Goal: Task Accomplishment & Management: Complete application form

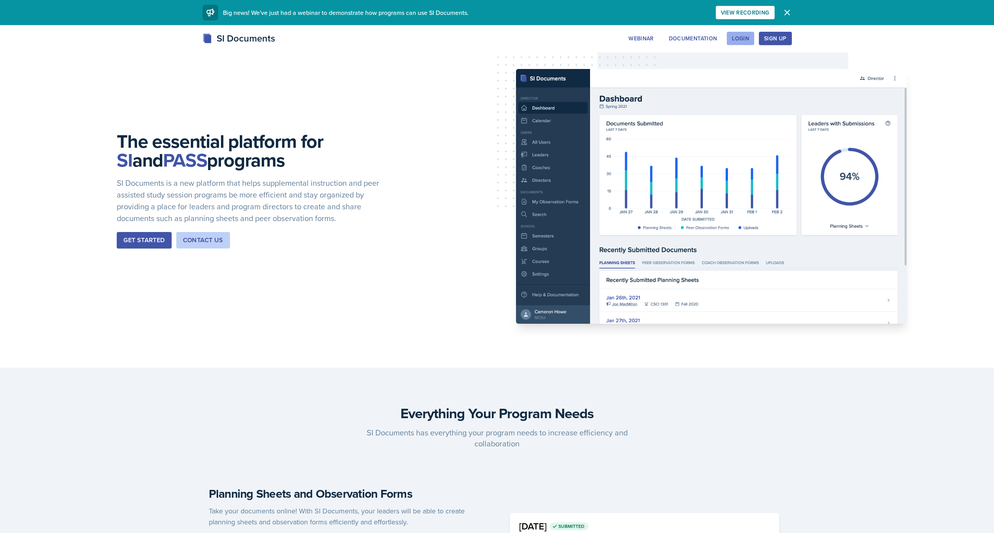
click at [748, 42] on div "Login" at bounding box center [740, 38] width 17 height 6
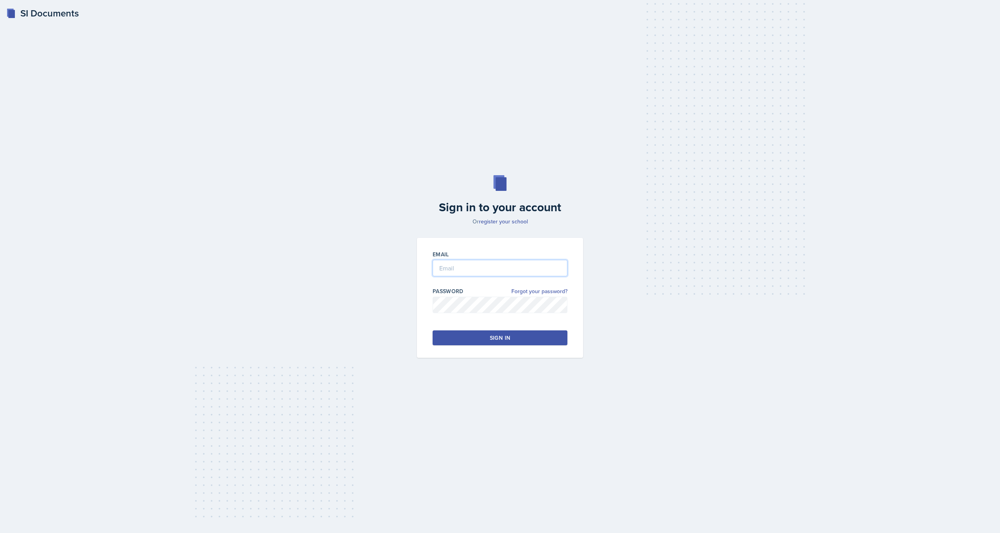
type input "[EMAIL_ADDRESS][DOMAIN_NAME]"
click at [501, 341] on div "Sign in" at bounding box center [500, 338] width 20 height 8
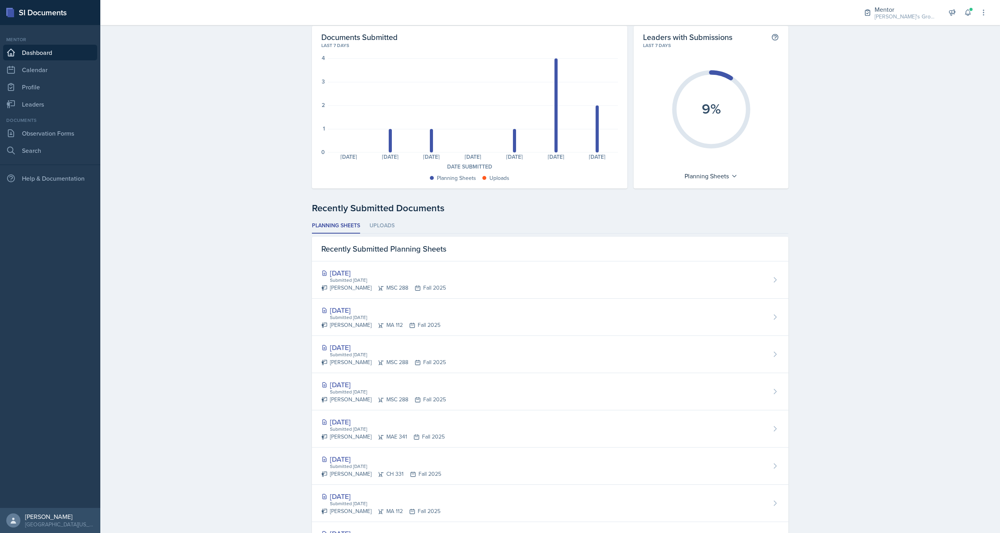
scroll to position [78, 0]
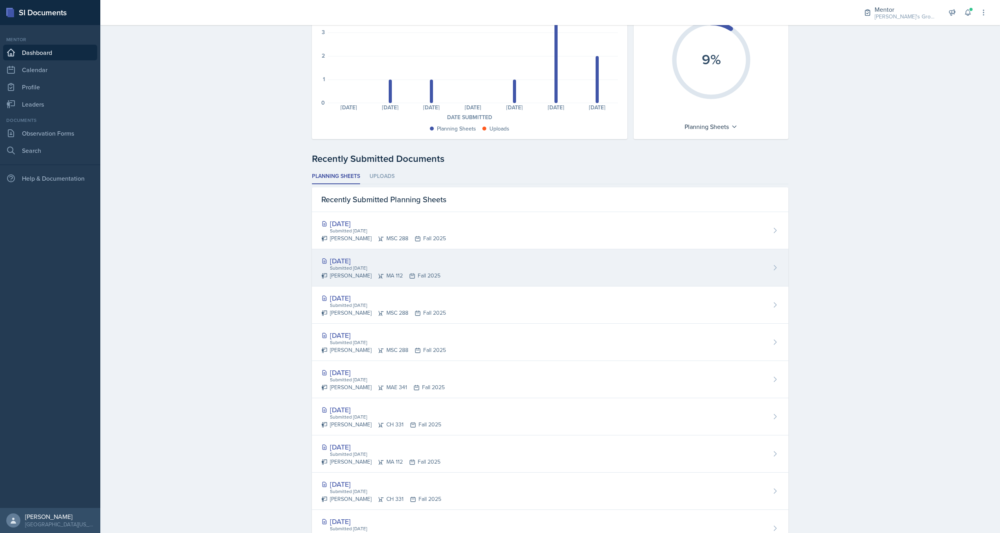
click at [356, 258] on div "[DATE]" at bounding box center [380, 261] width 119 height 11
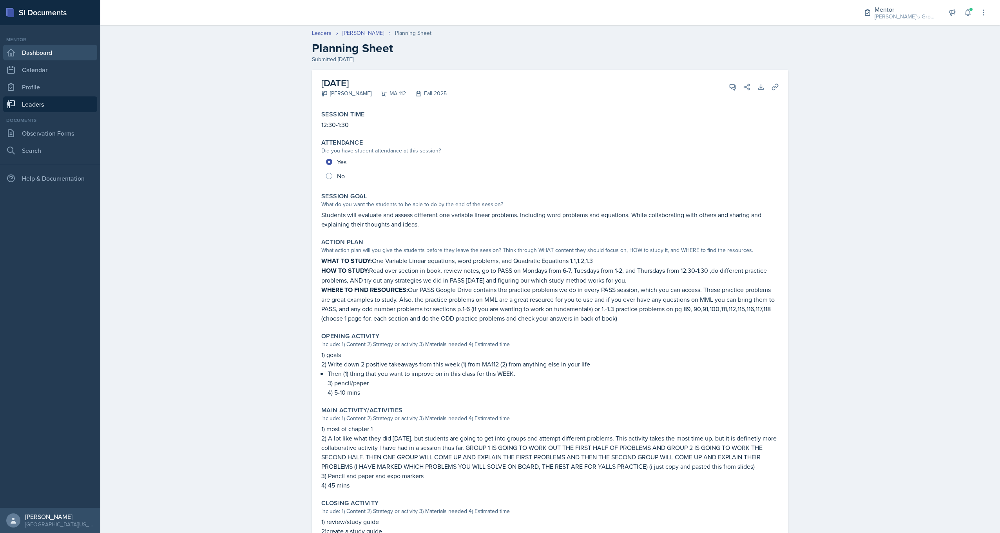
click at [65, 52] on link "Dashboard" at bounding box center [50, 53] width 94 height 16
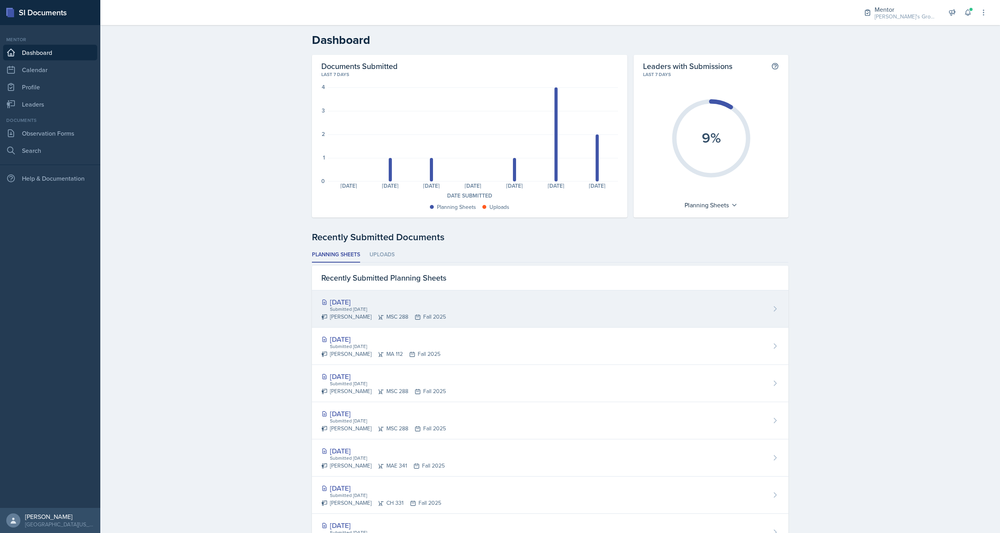
click at [356, 303] on div "[DATE]" at bounding box center [383, 302] width 125 height 11
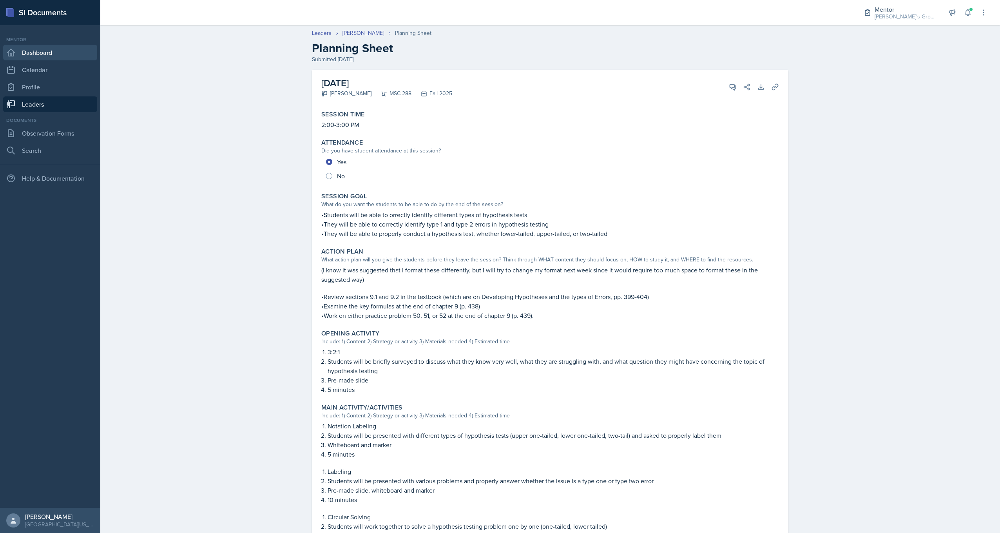
click at [61, 50] on link "Dashboard" at bounding box center [50, 53] width 94 height 16
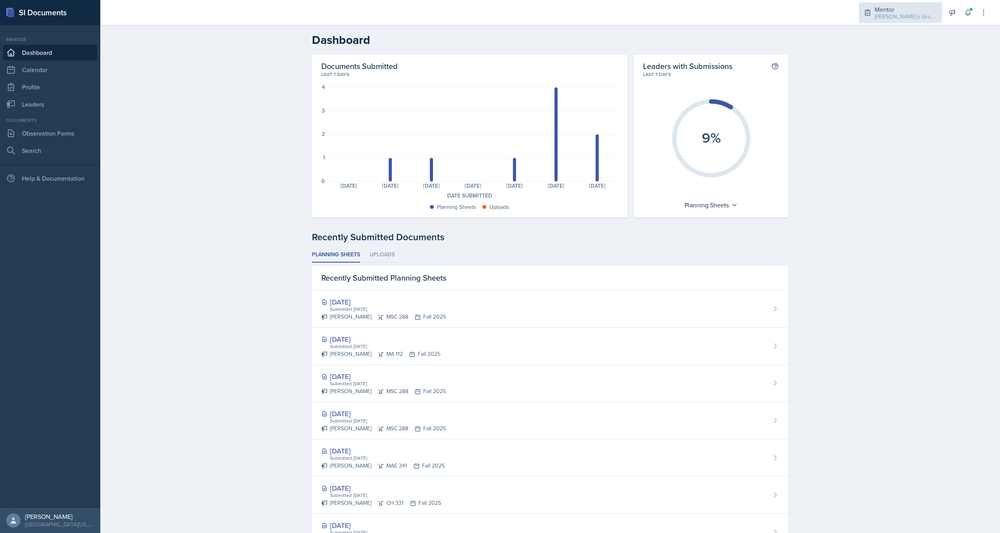
click at [887, 13] on div "[PERSON_NAME]'s Group / Fall 2025" at bounding box center [906, 17] width 63 height 8
click at [895, 66] on div "CH 331 / Fall 2025" at bounding box center [908, 65] width 45 height 8
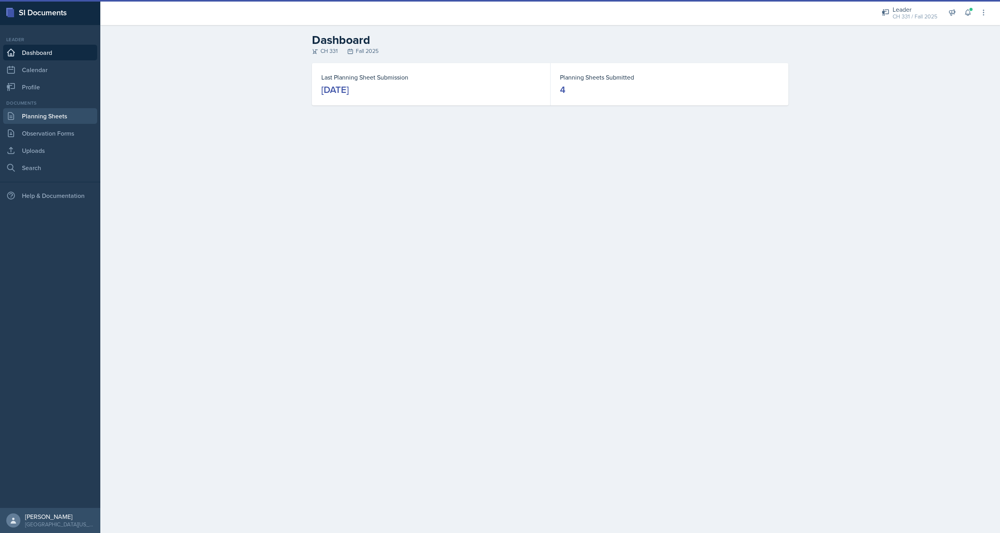
click at [60, 123] on link "Planning Sheets" at bounding box center [50, 116] width 94 height 16
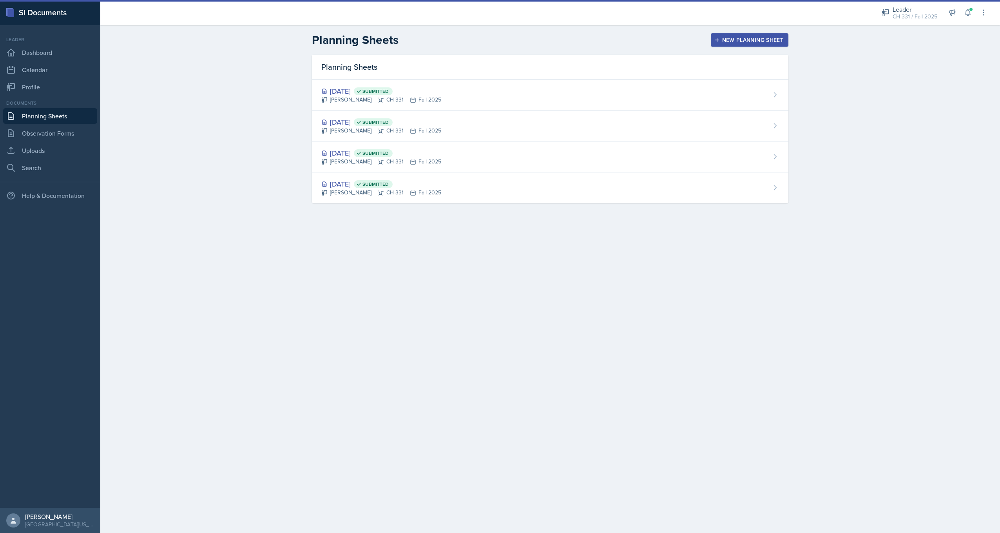
click at [740, 38] on div "New Planning Sheet" at bounding box center [749, 40] width 67 height 6
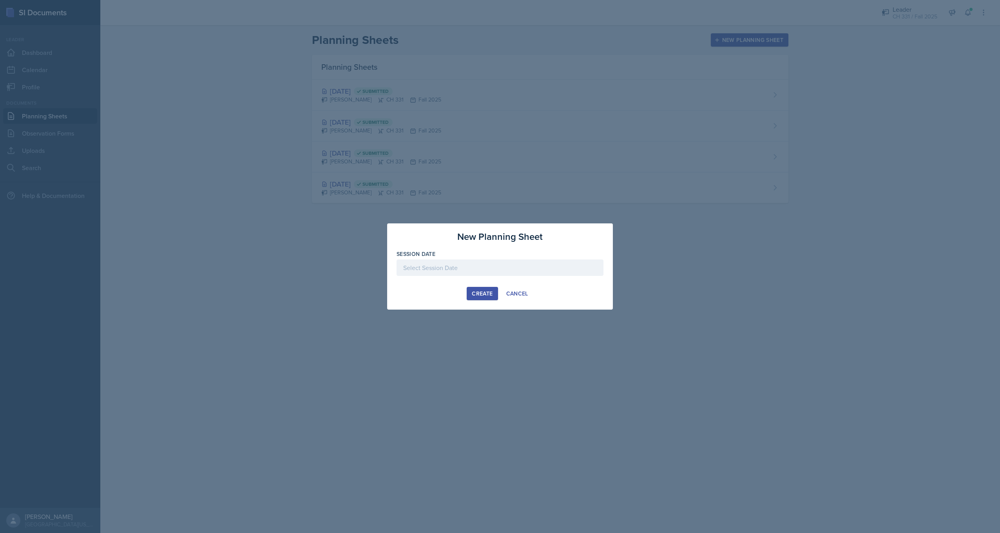
click at [493, 262] on div at bounding box center [500, 267] width 207 height 16
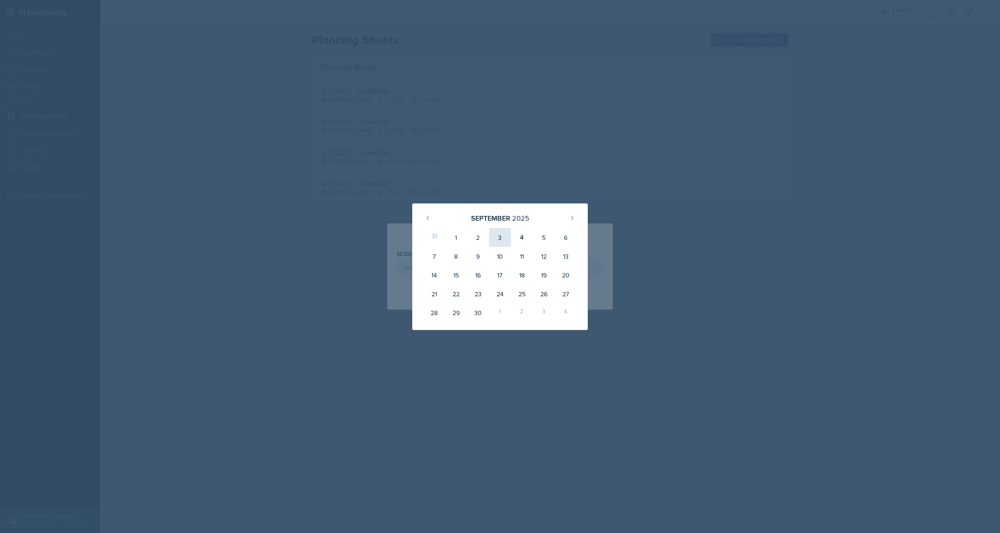
click at [495, 242] on div "3" at bounding box center [500, 237] width 22 height 19
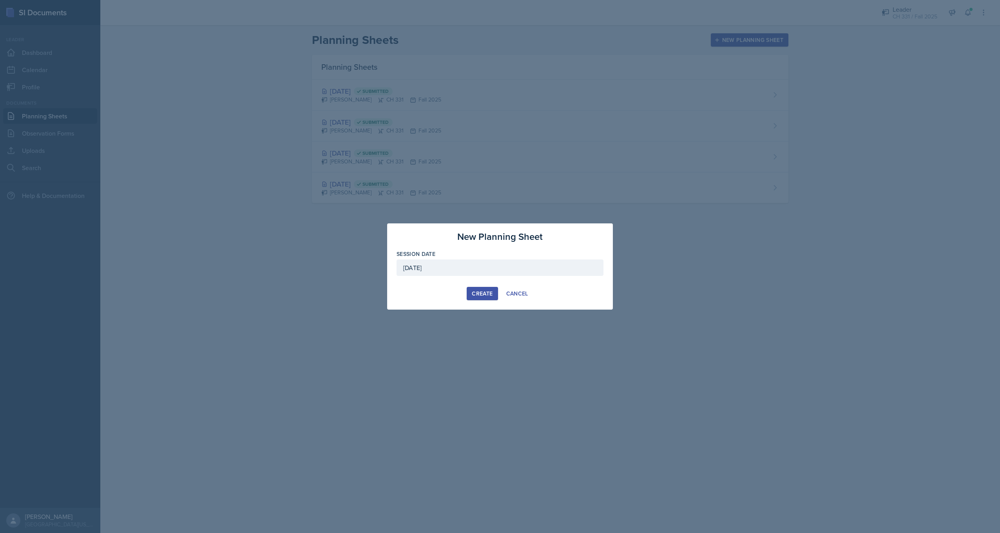
click at [481, 269] on div "[DATE]" at bounding box center [500, 267] width 207 height 16
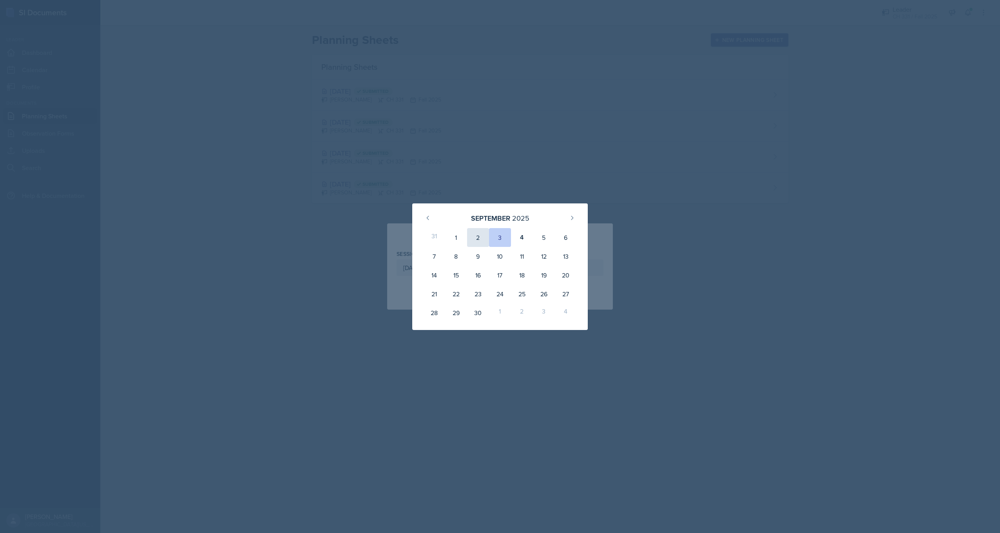
click at [481, 234] on div "2" at bounding box center [478, 237] width 22 height 19
type input "[DATE]"
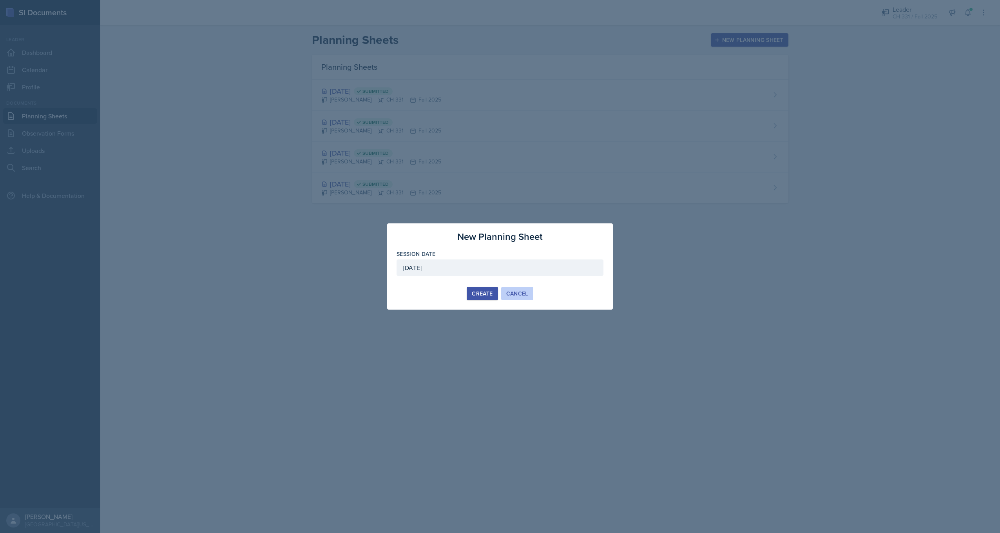
click at [525, 294] on div "Cancel" at bounding box center [517, 293] width 22 height 6
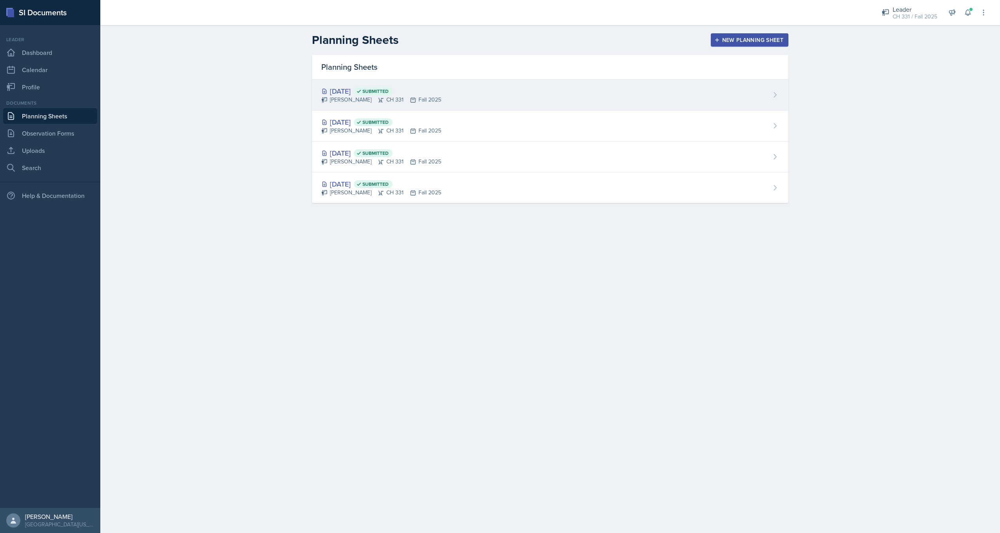
click at [389, 93] on span "Submitted" at bounding box center [376, 91] width 26 height 6
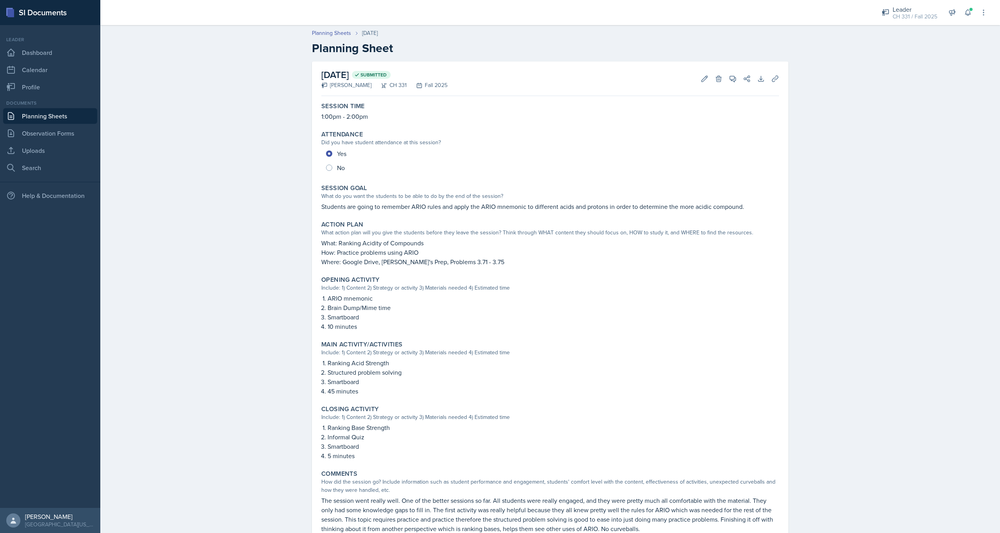
click at [64, 118] on link "Planning Sheets" at bounding box center [50, 116] width 94 height 16
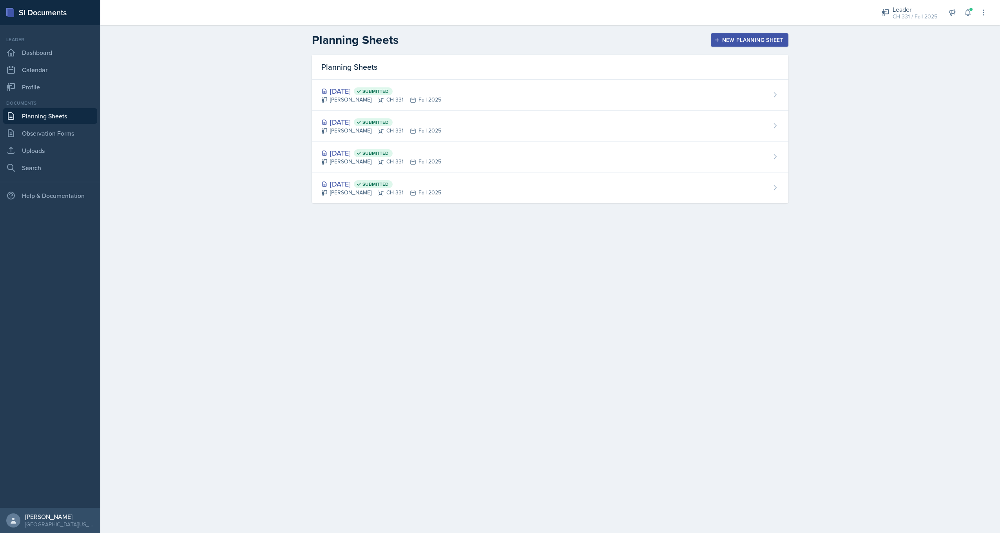
click at [751, 38] on div "New Planning Sheet" at bounding box center [749, 40] width 67 height 6
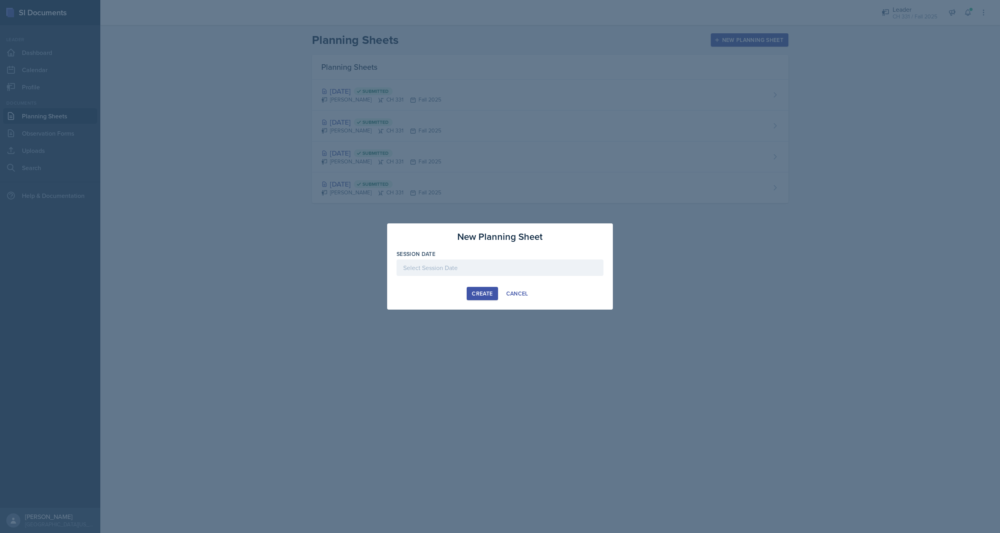
click at [503, 268] on div at bounding box center [500, 267] width 207 height 16
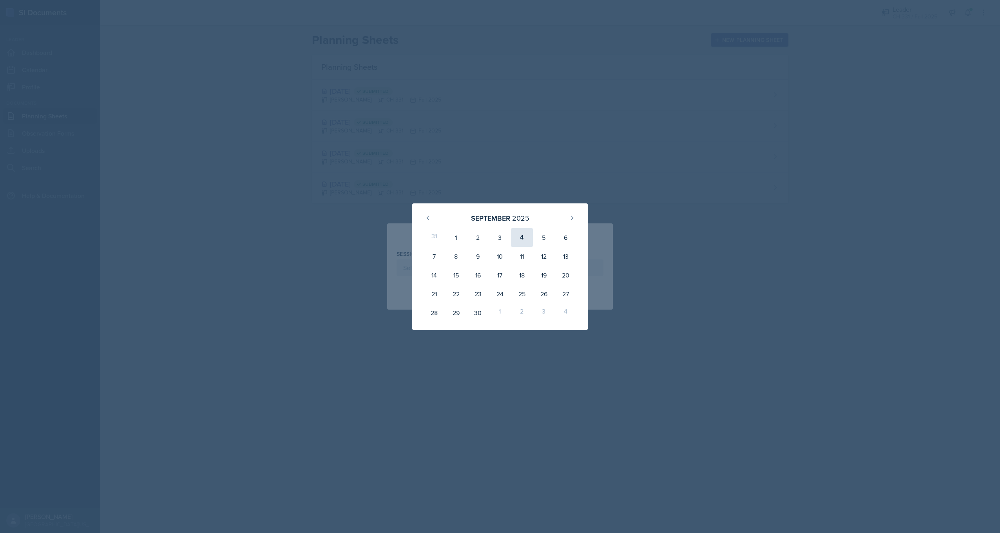
click at [525, 238] on div "4" at bounding box center [522, 237] width 22 height 19
type input "[DATE]"
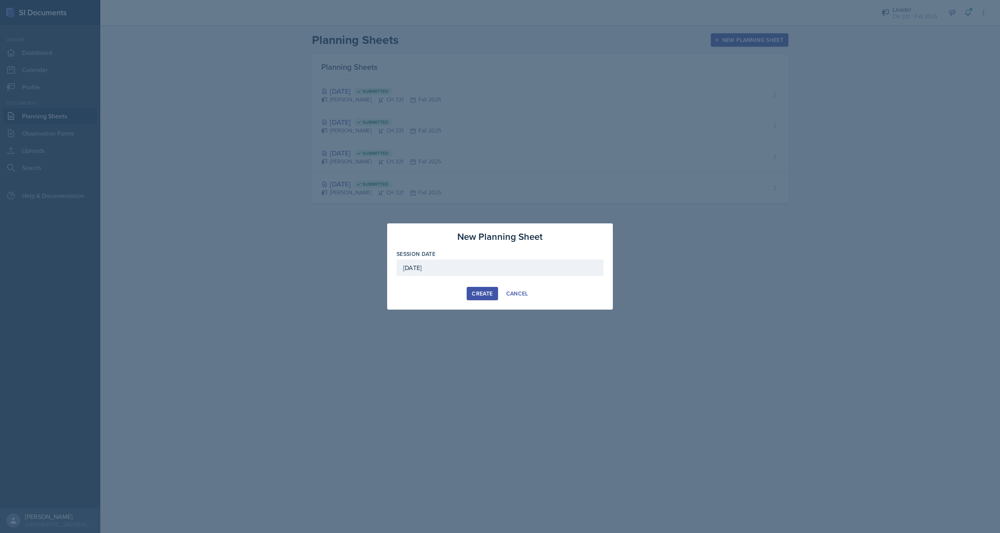
click at [484, 290] on div "Create" at bounding box center [482, 293] width 21 height 6
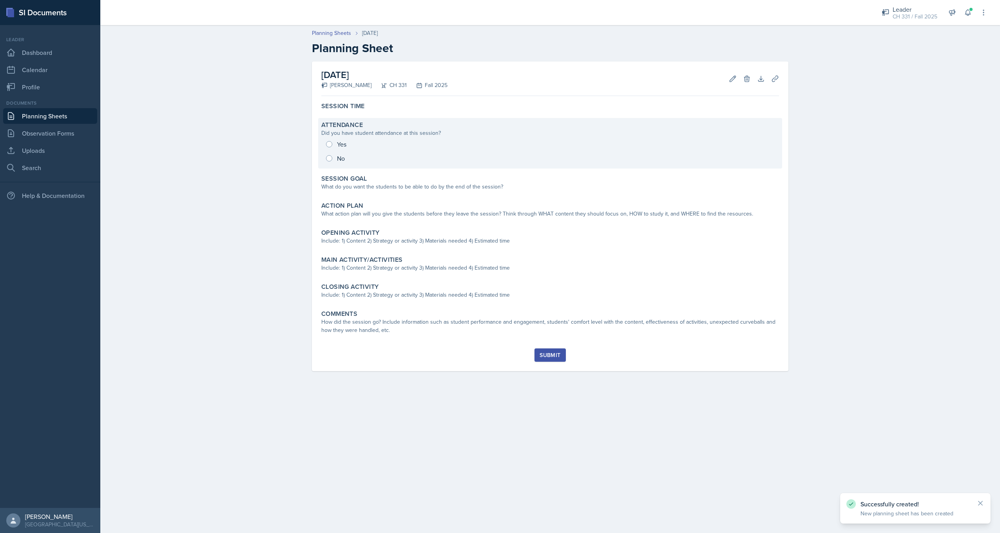
click at [328, 142] on div "Yes No" at bounding box center [550, 151] width 458 height 28
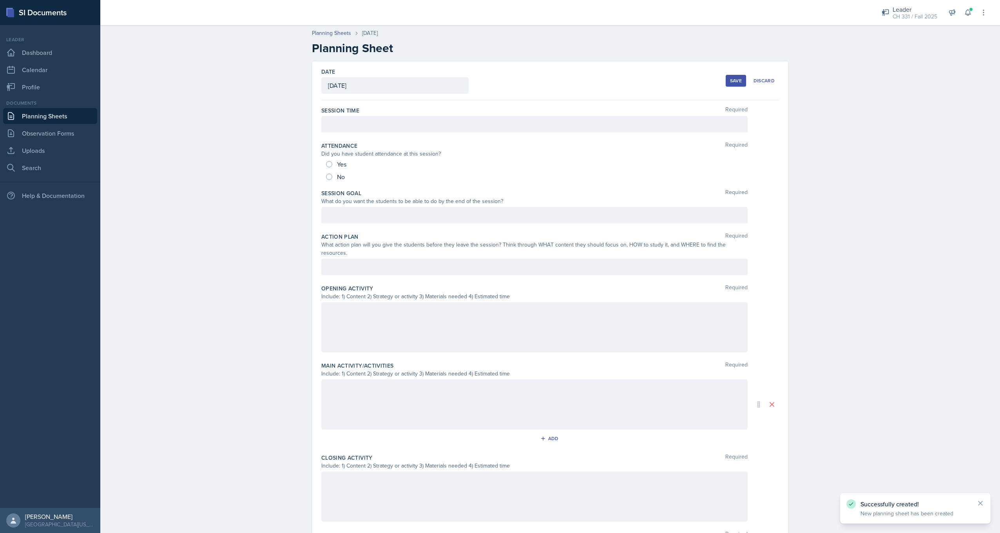
click at [364, 126] on div at bounding box center [534, 124] width 426 height 16
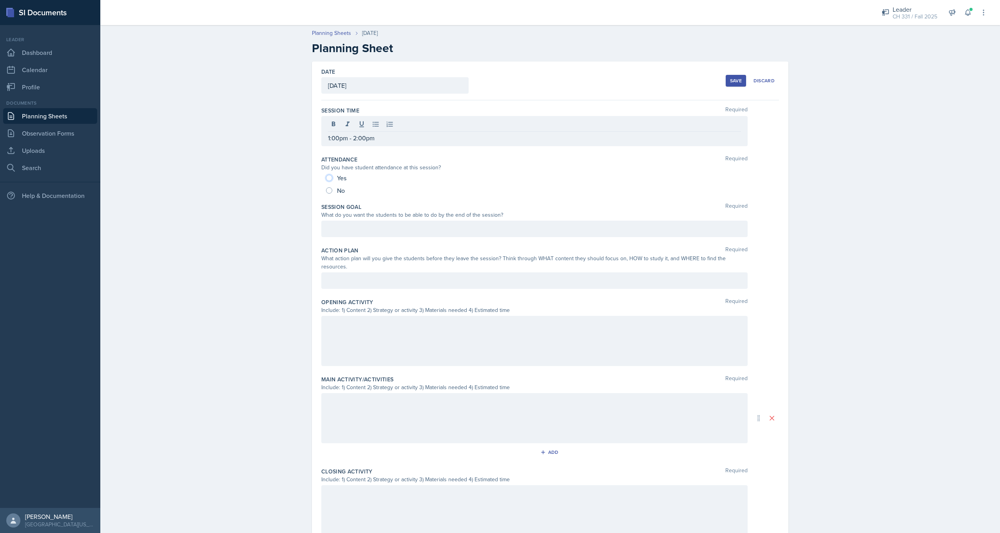
click at [327, 178] on input "Yes" at bounding box center [329, 178] width 6 height 6
radio input "true"
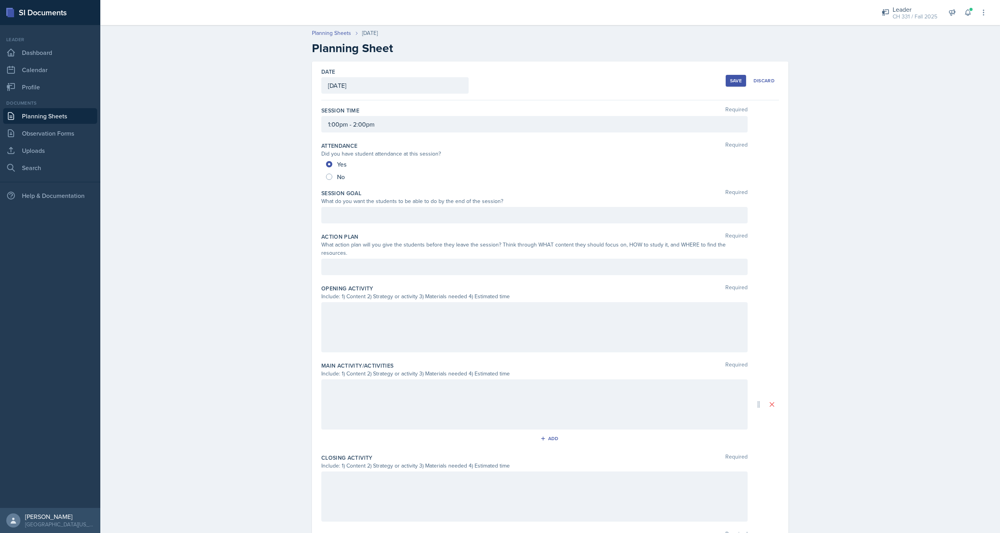
click at [394, 217] on div at bounding box center [534, 215] width 426 height 16
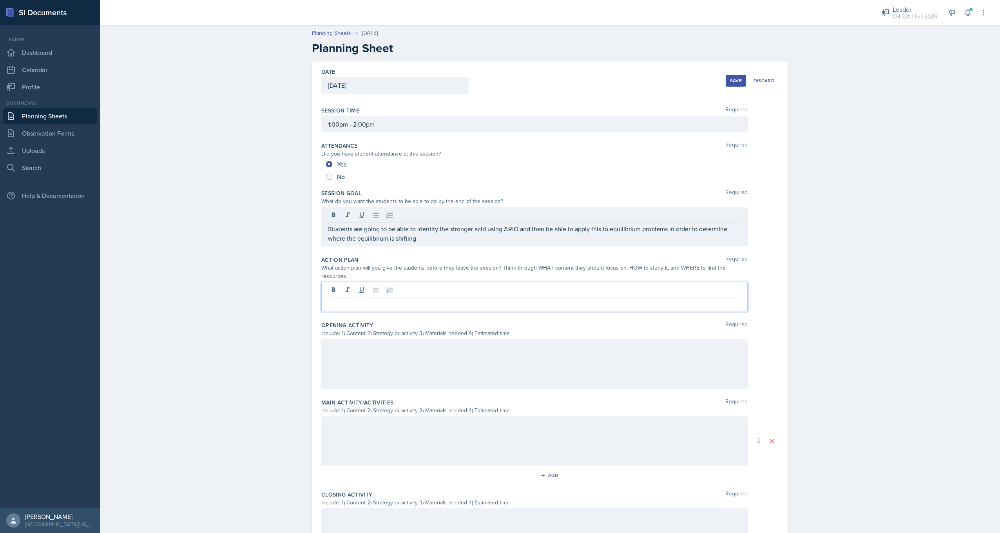
click at [381, 282] on div at bounding box center [534, 297] width 426 height 30
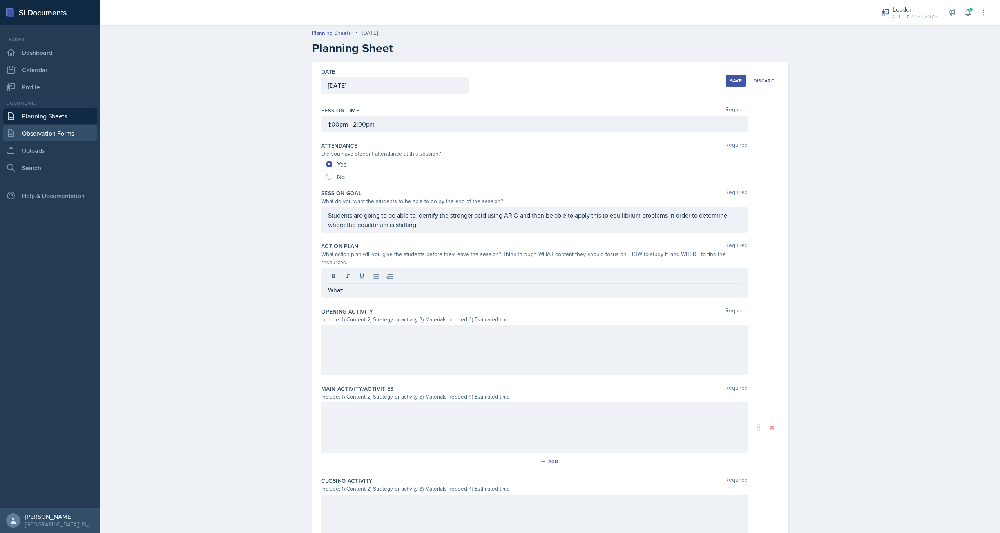
click at [46, 128] on link "Observation Forms" at bounding box center [50, 133] width 94 height 16
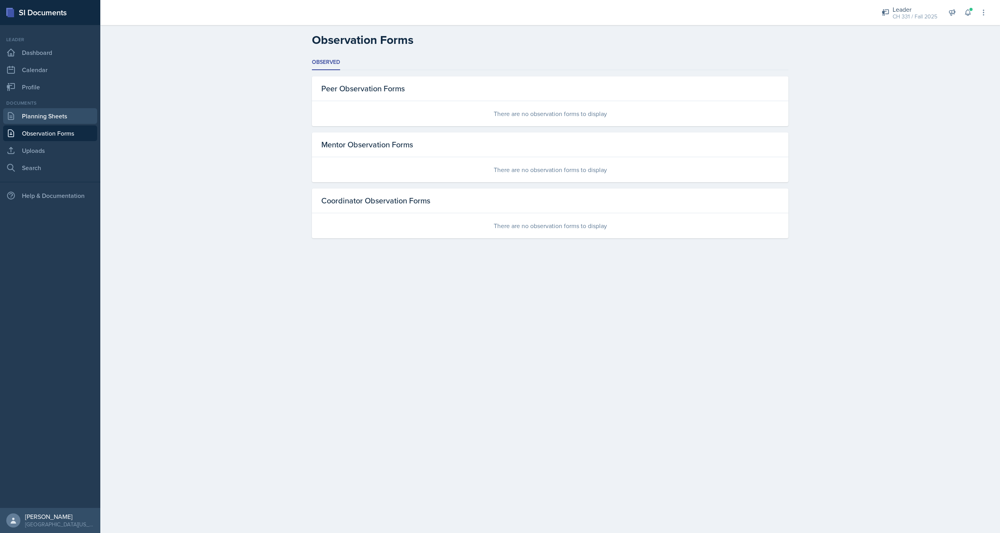
click at [50, 113] on link "Planning Sheets" at bounding box center [50, 116] width 94 height 16
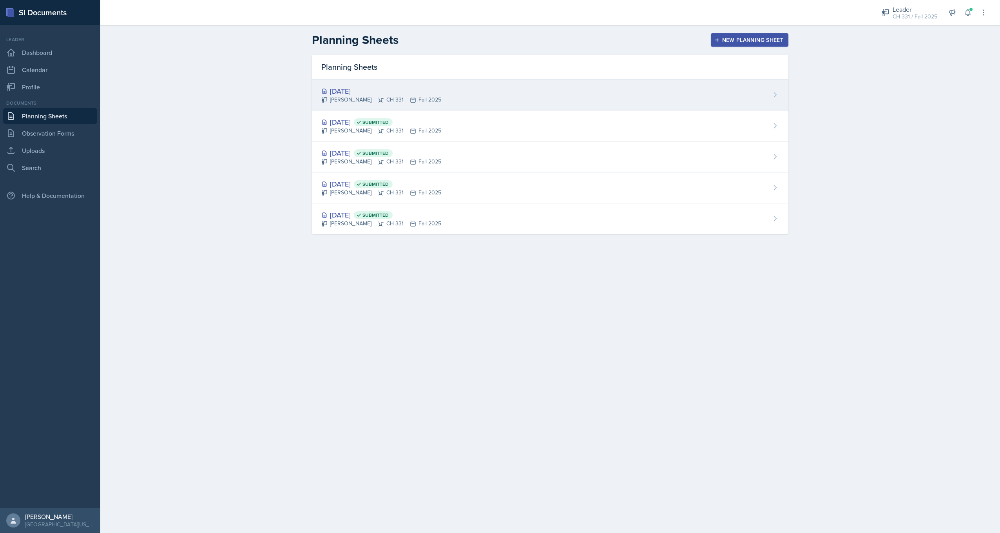
click at [404, 89] on div "[DATE]" at bounding box center [381, 91] width 120 height 11
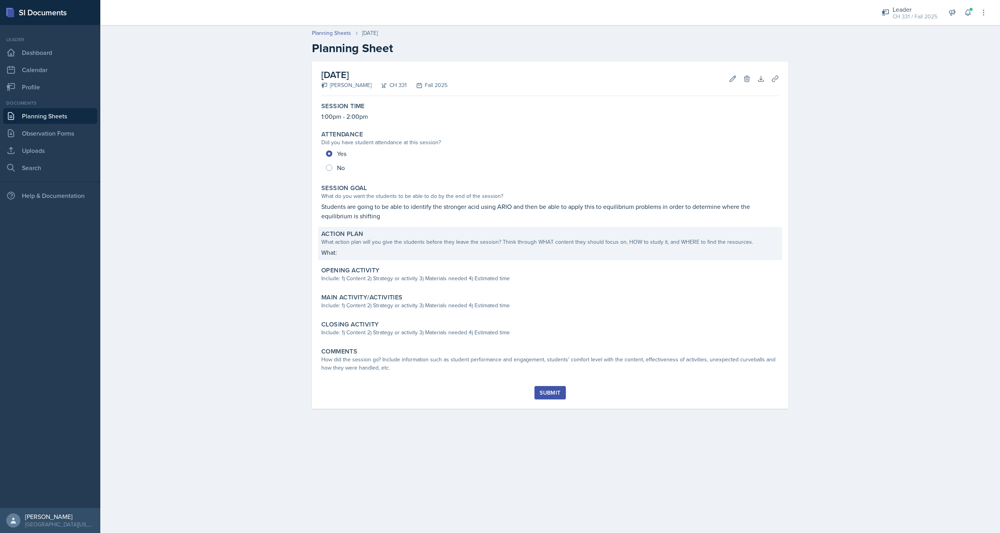
click at [362, 254] on p "What:" at bounding box center [550, 252] width 458 height 9
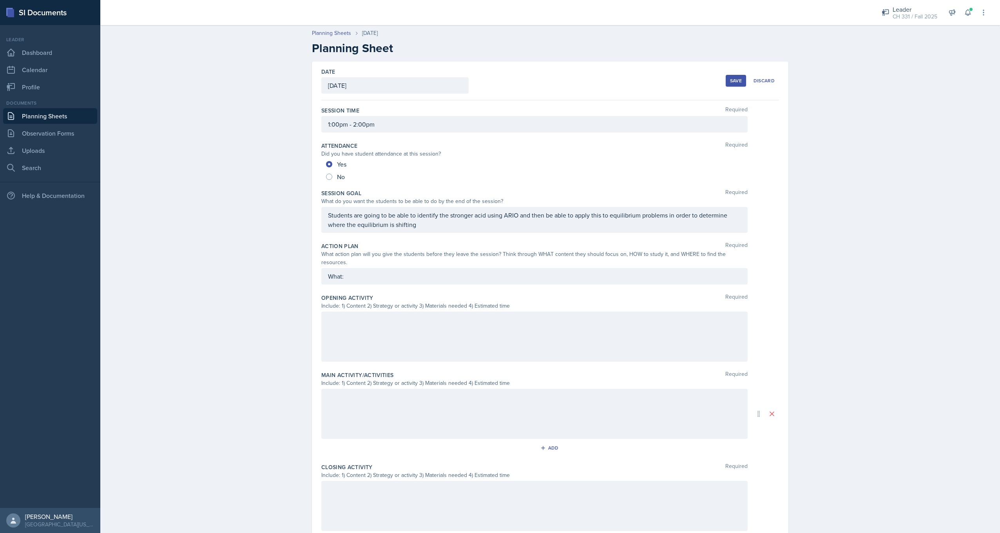
click at [352, 269] on div "What:" at bounding box center [534, 276] width 426 height 16
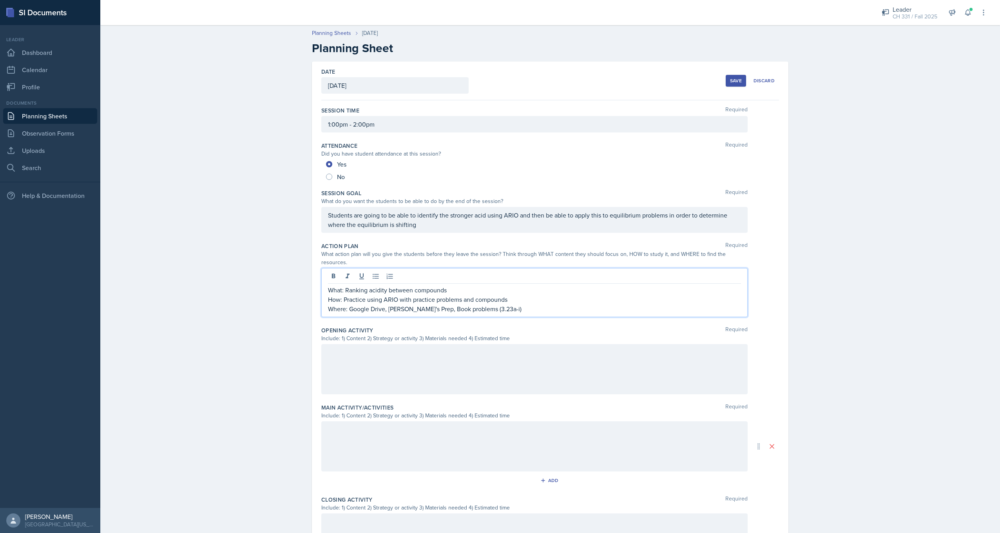
click at [422, 353] on div at bounding box center [534, 369] width 426 height 50
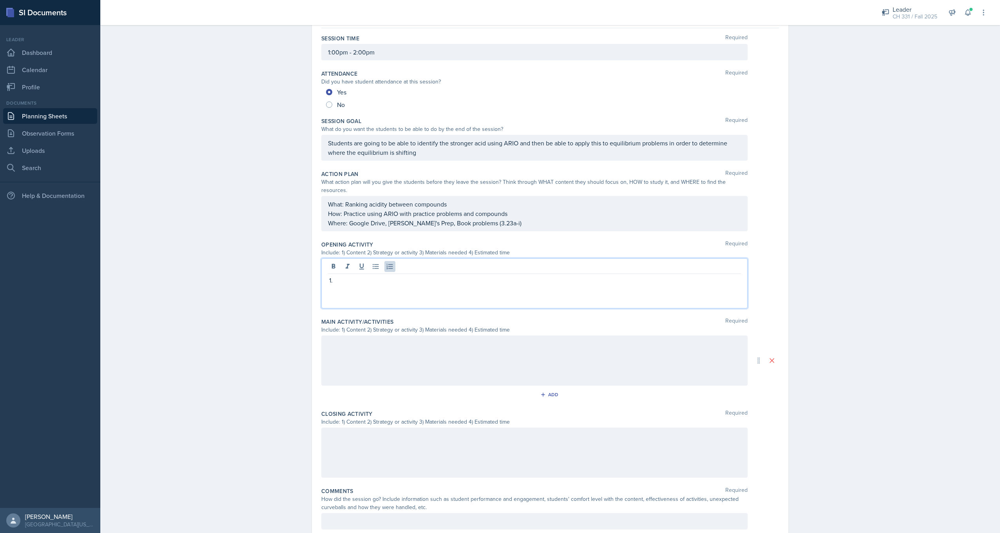
scroll to position [78, 0]
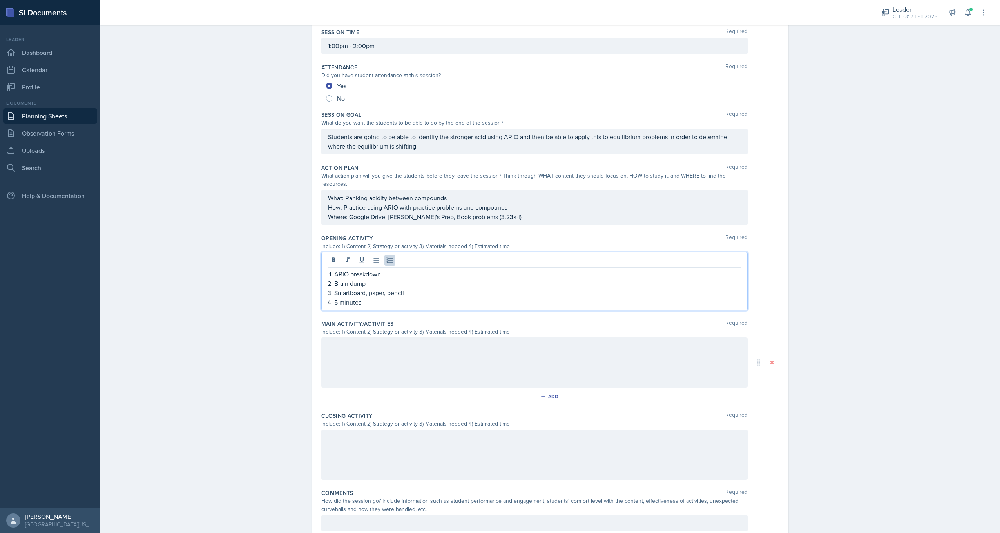
click at [389, 364] on div at bounding box center [534, 362] width 426 height 50
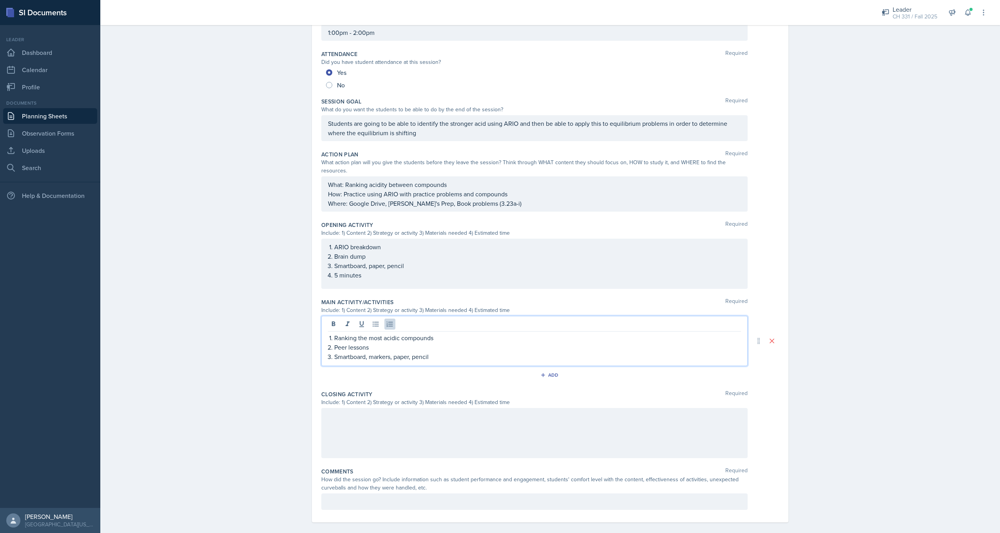
scroll to position [92, 0]
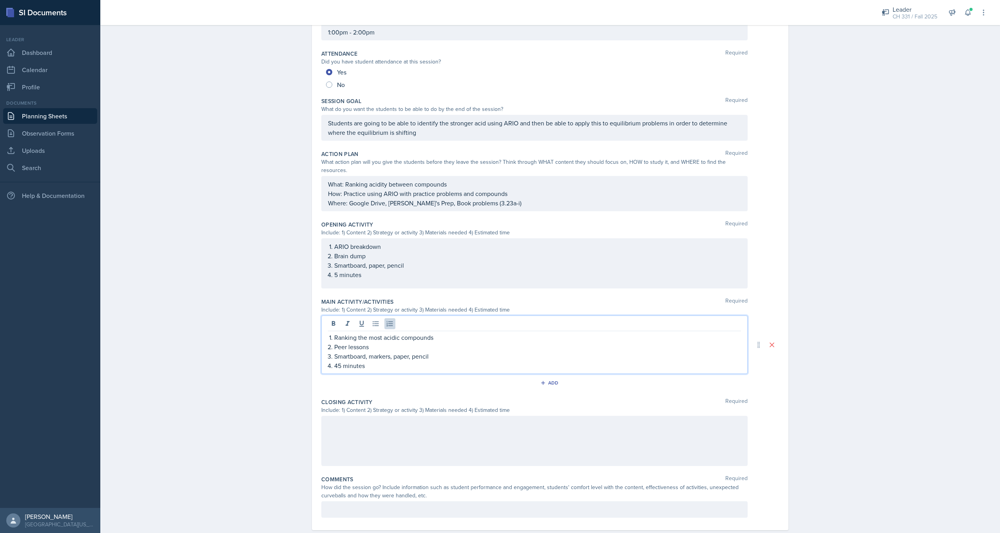
click at [381, 425] on div at bounding box center [534, 441] width 426 height 50
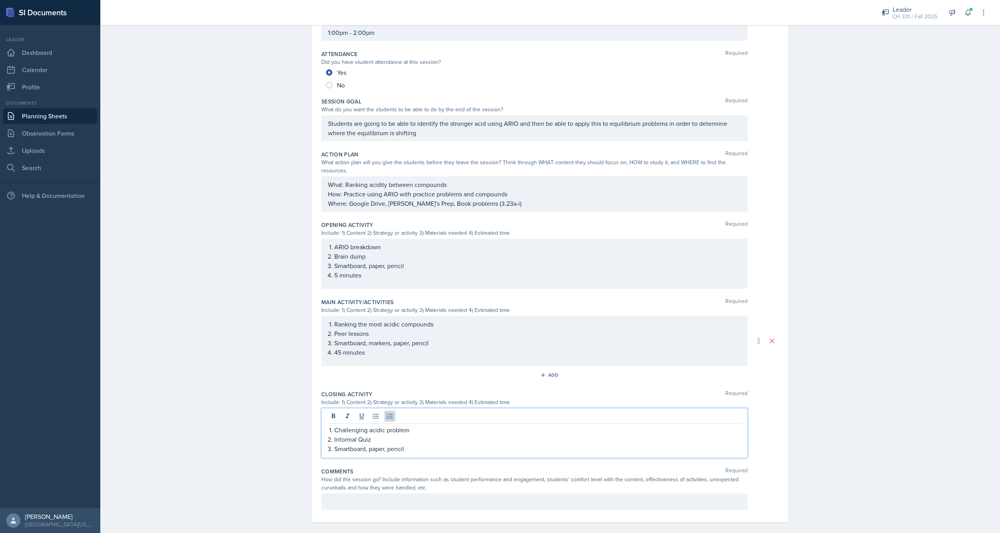
scroll to position [100, 0]
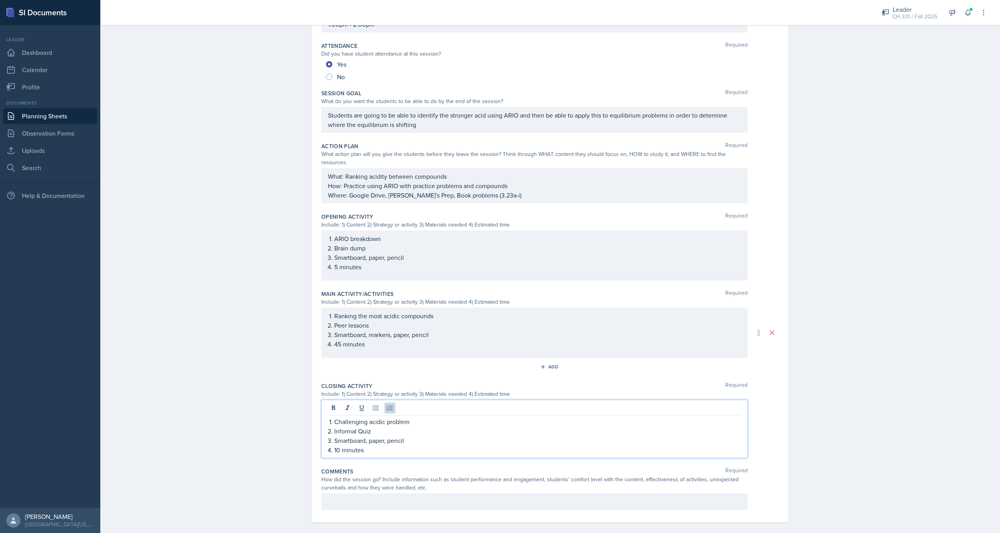
click at [396, 497] on p at bounding box center [534, 501] width 413 height 9
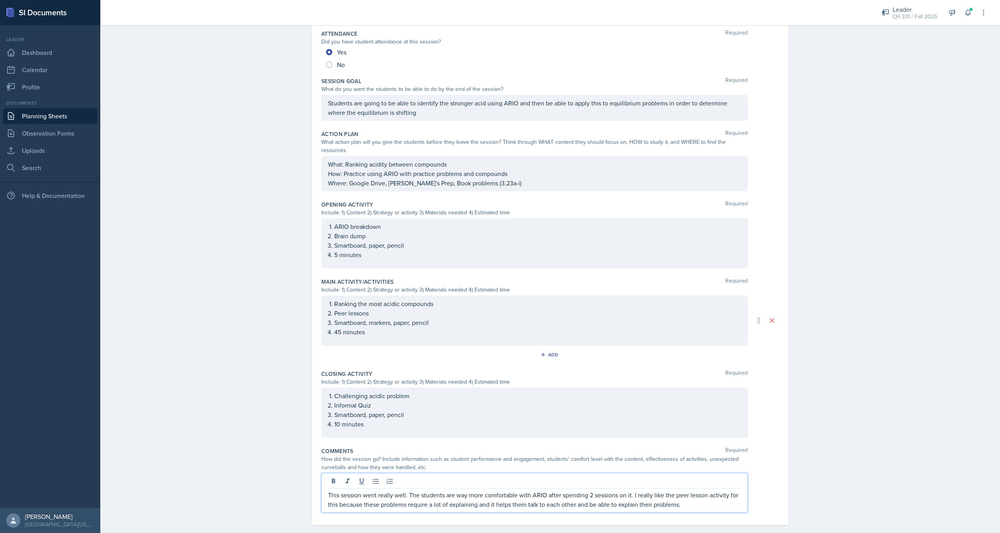
scroll to position [115, 0]
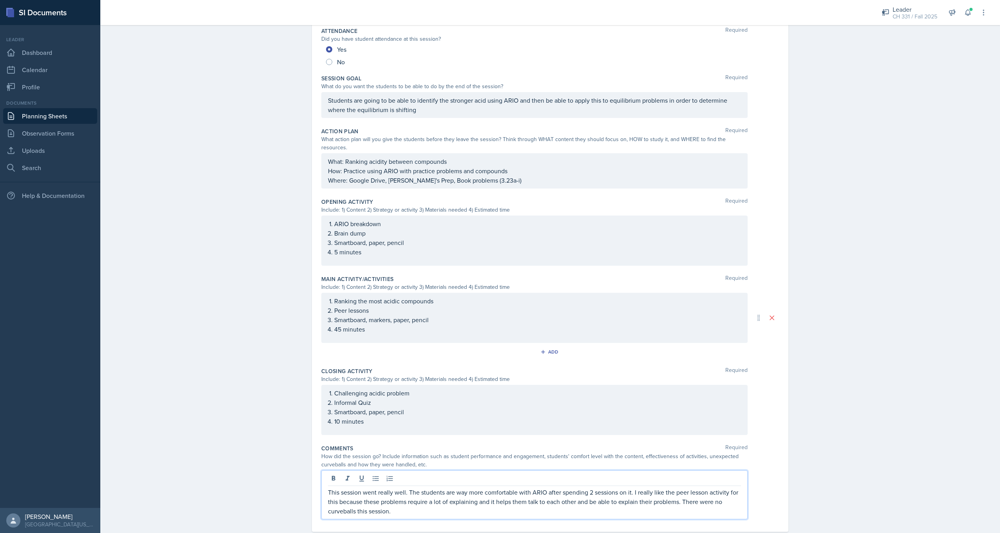
click at [682, 494] on p "This session went really well. The students are way more comfortable with ARIO …" at bounding box center [534, 502] width 413 height 28
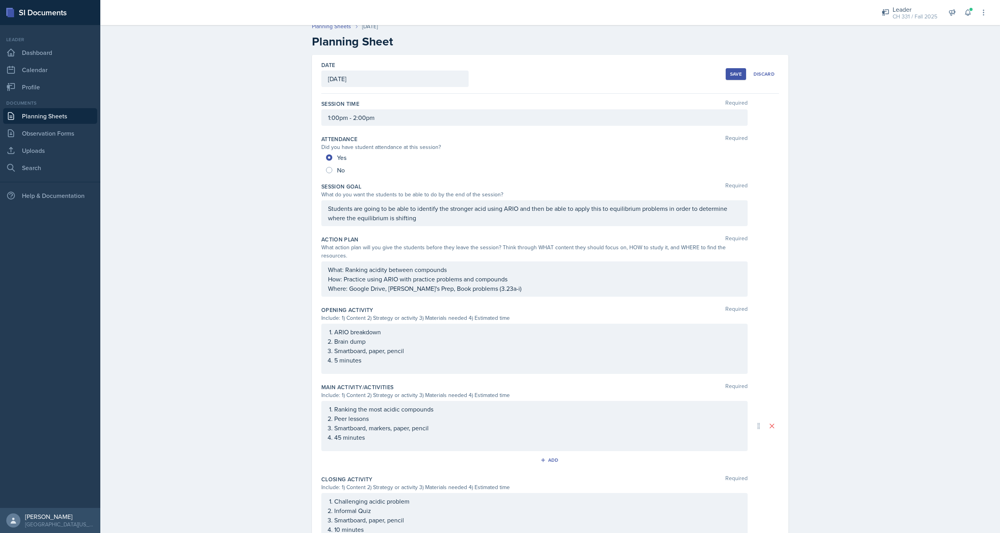
scroll to position [0, 0]
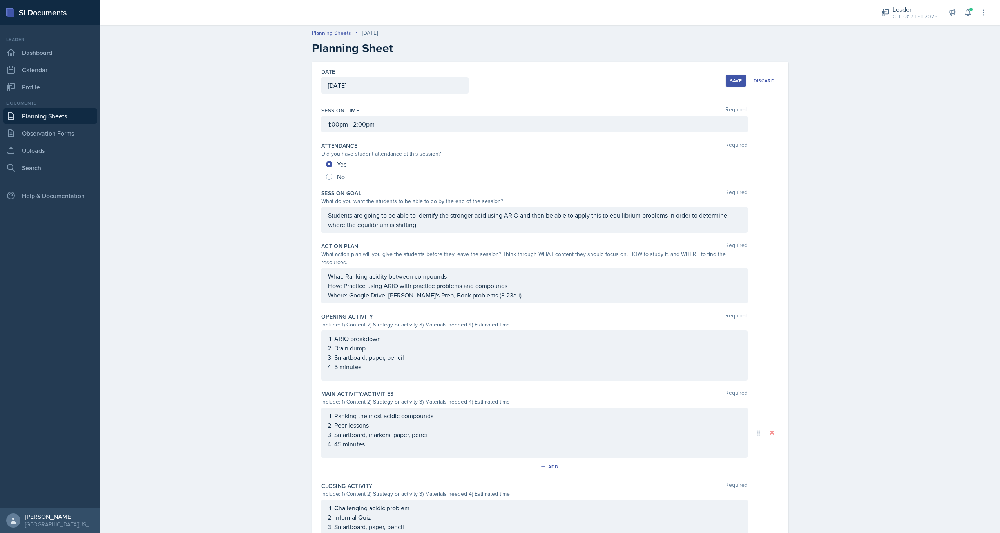
click at [736, 80] on div "Save" at bounding box center [736, 81] width 12 height 6
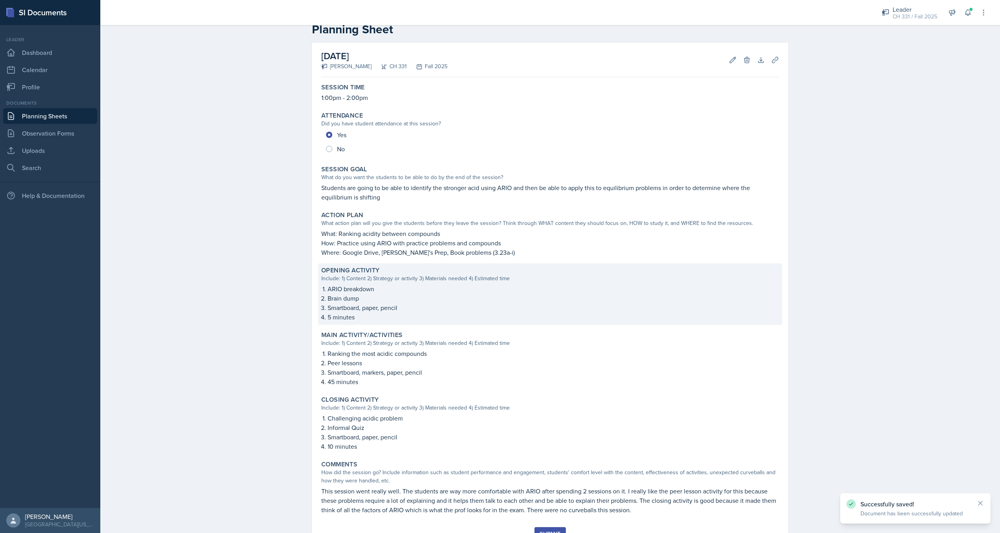
scroll to position [54, 0]
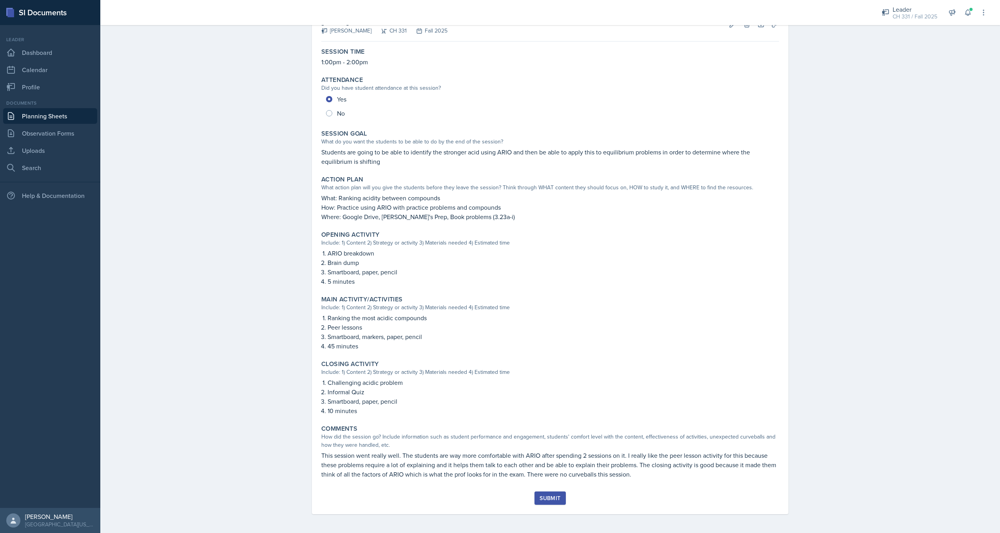
click at [551, 494] on button "Submit" at bounding box center [550, 498] width 31 height 13
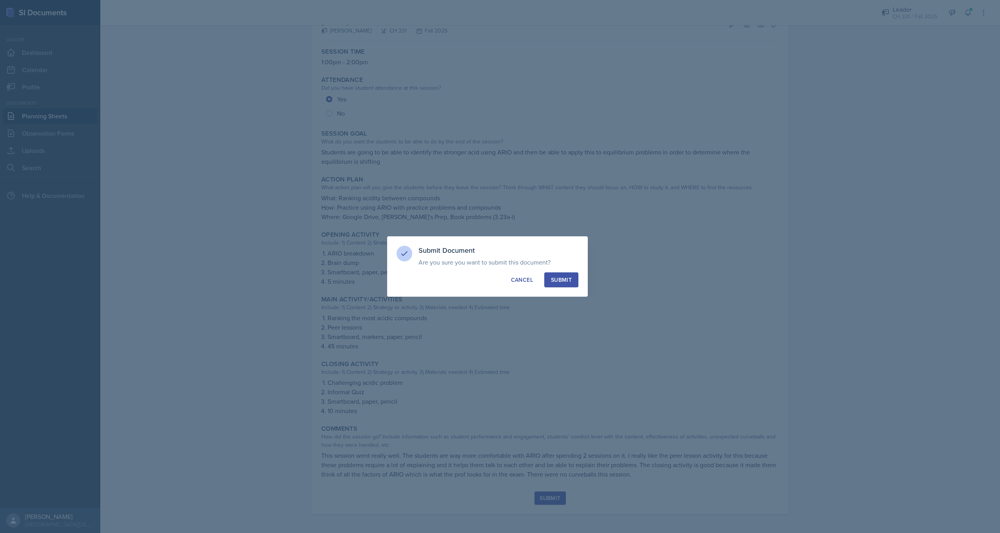
click at [565, 279] on div "Submit" at bounding box center [561, 280] width 21 height 8
radio input "true"
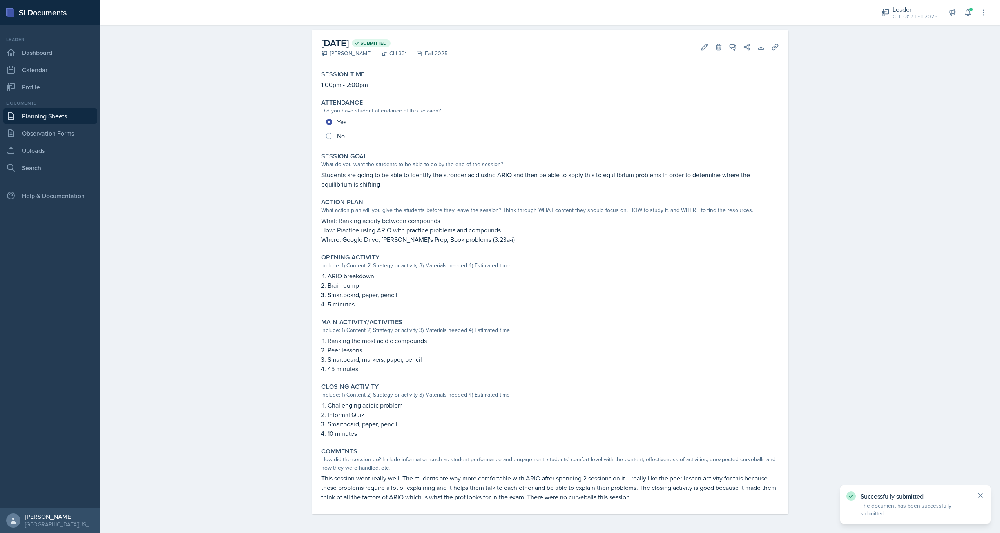
click at [982, 493] on icon at bounding box center [981, 496] width 8 height 8
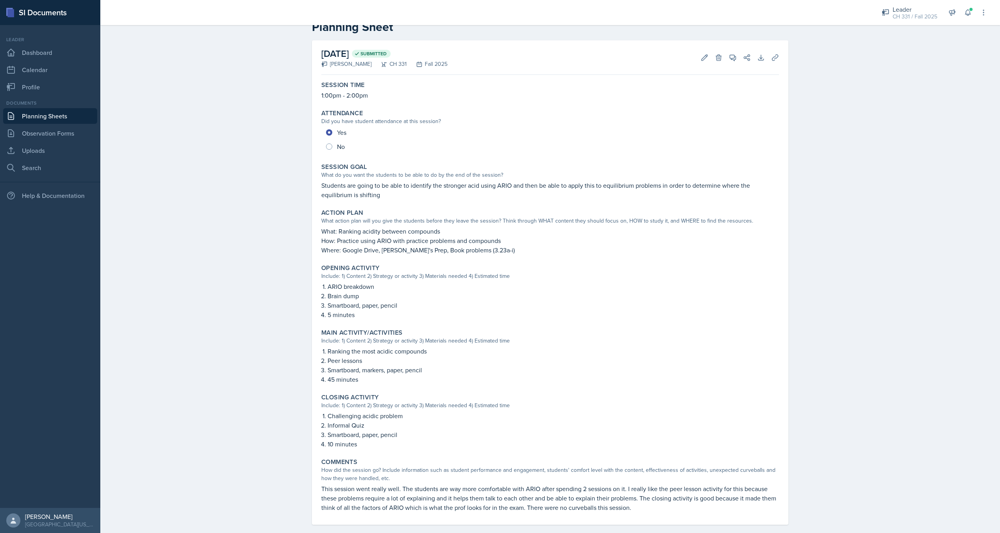
scroll to position [0, 0]
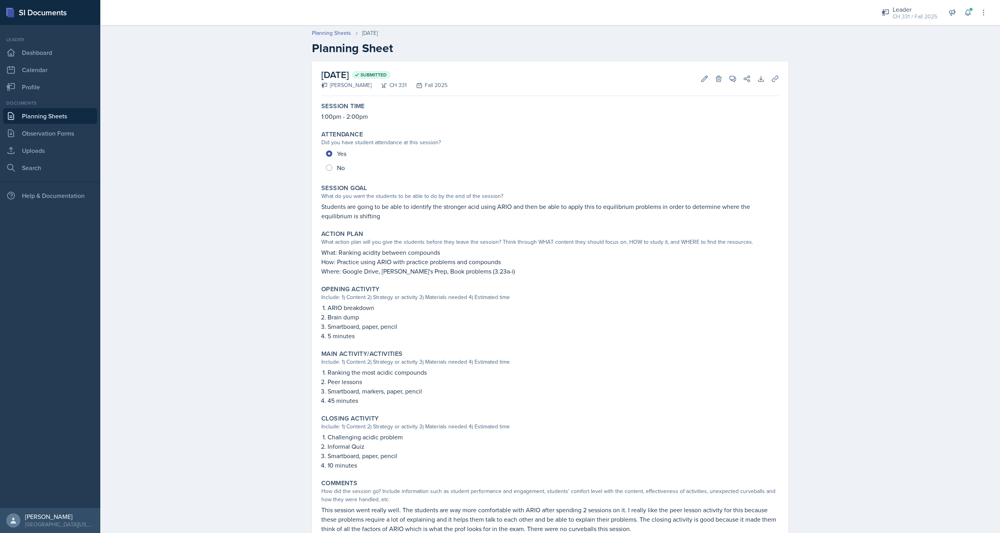
click at [57, 115] on link "Planning Sheets" at bounding box center [50, 116] width 94 height 16
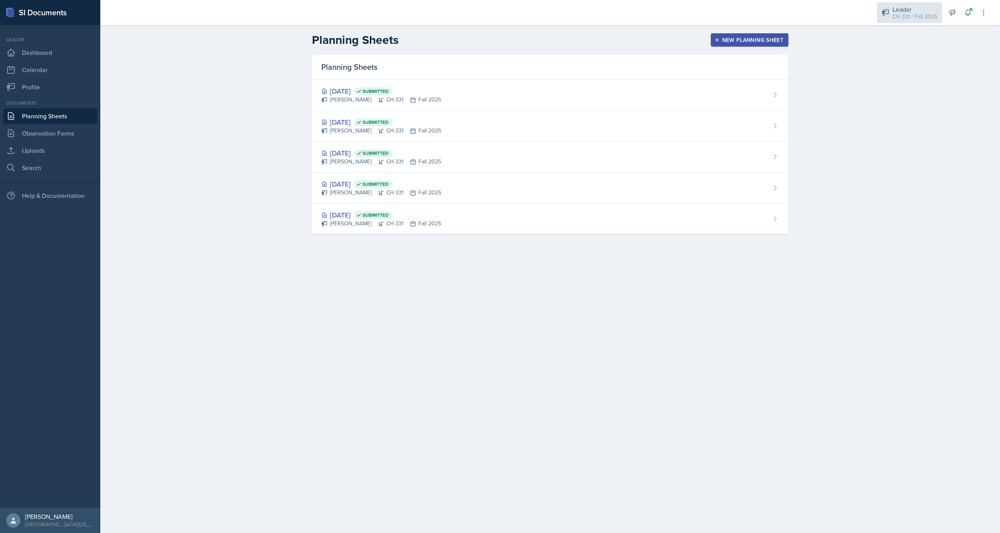
click at [922, 14] on div "CH 331 / Fall 2025" at bounding box center [915, 17] width 45 height 8
click at [895, 40] on div "[PERSON_NAME]'s Group / Fall 2025" at bounding box center [911, 43] width 50 height 8
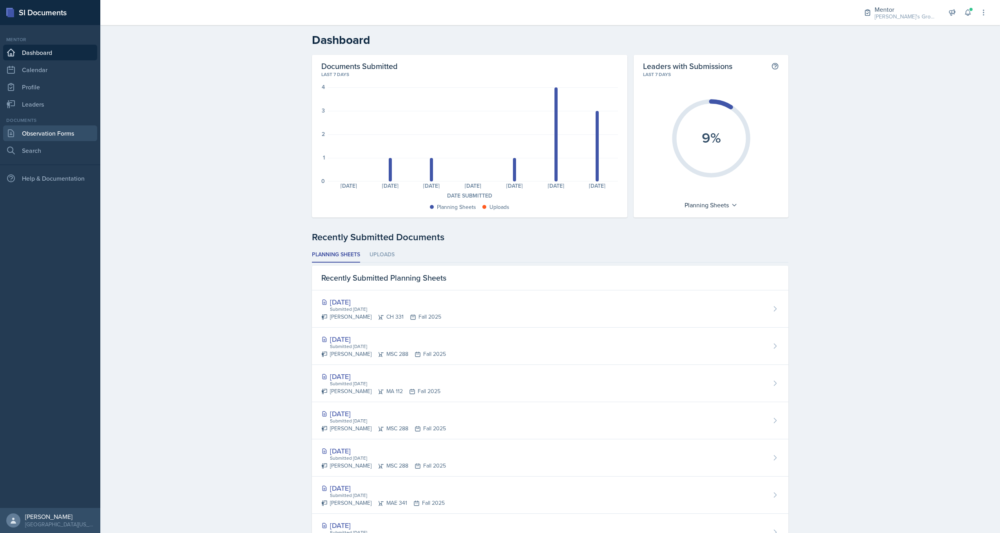
click at [45, 135] on link "Observation Forms" at bounding box center [50, 133] width 94 height 16
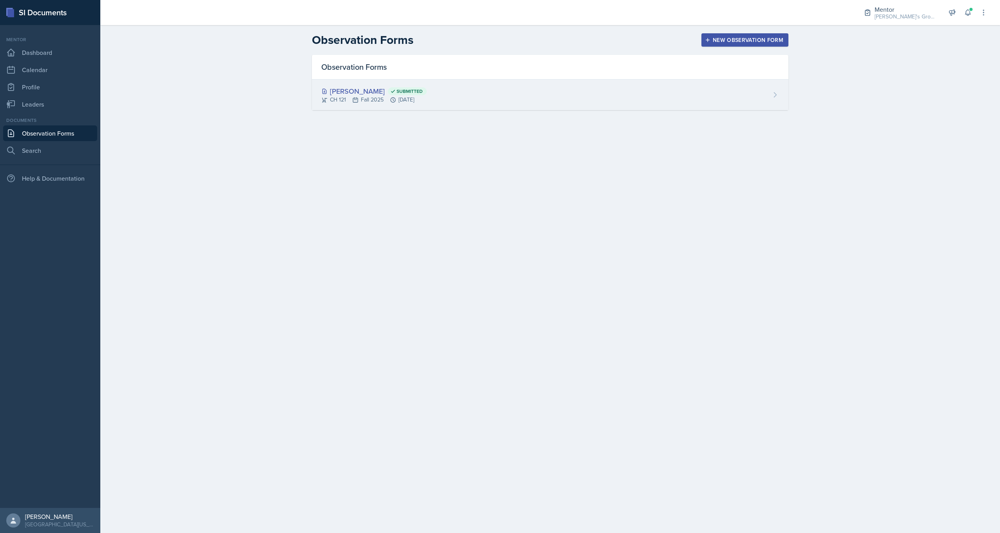
click at [351, 96] on div "[PERSON_NAME] Submitted" at bounding box center [373, 91] width 105 height 11
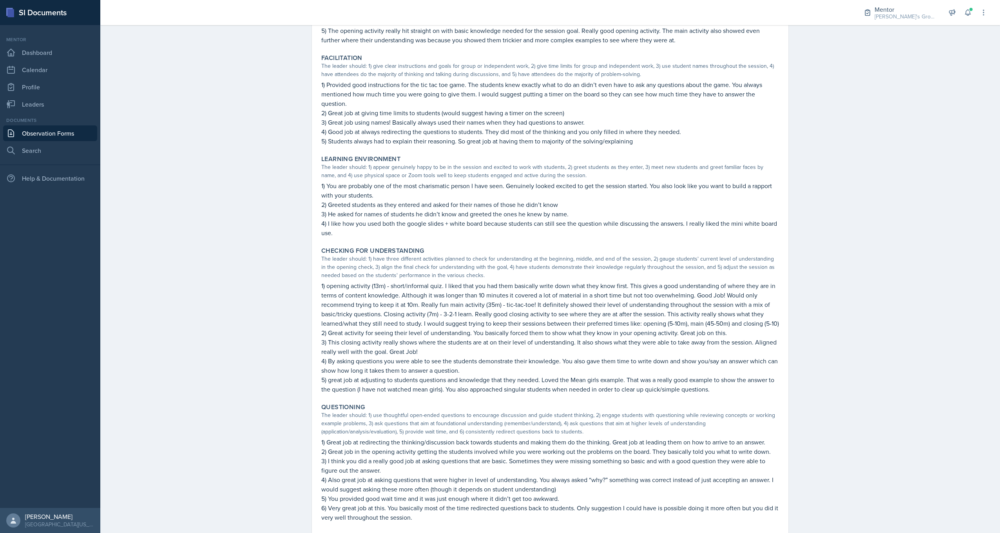
scroll to position [157, 0]
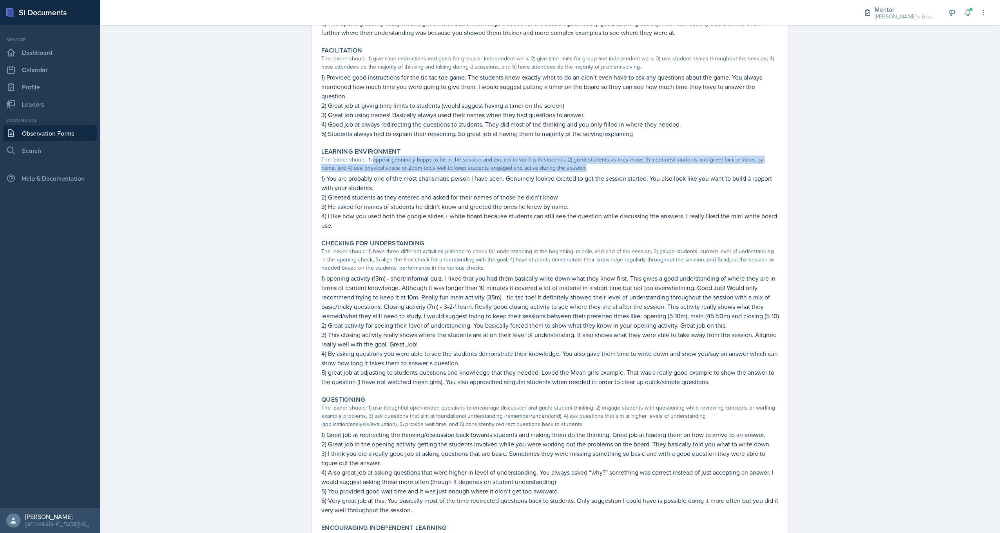
drag, startPoint x: 369, startPoint y: 158, endPoint x: 567, endPoint y: 165, distance: 197.7
click at [567, 165] on div "The leader should: 1) appear genuinely happy to be in the session and excited t…" at bounding box center [550, 164] width 458 height 16
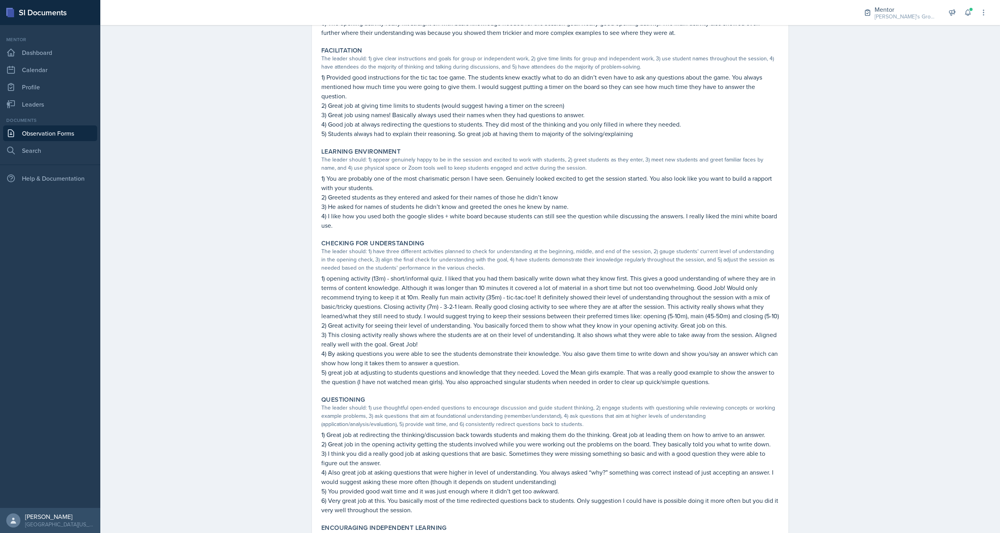
click at [440, 183] on p "1) You are probably one of the most charismatic person I have seen. Genuinely l…" at bounding box center [550, 183] width 458 height 19
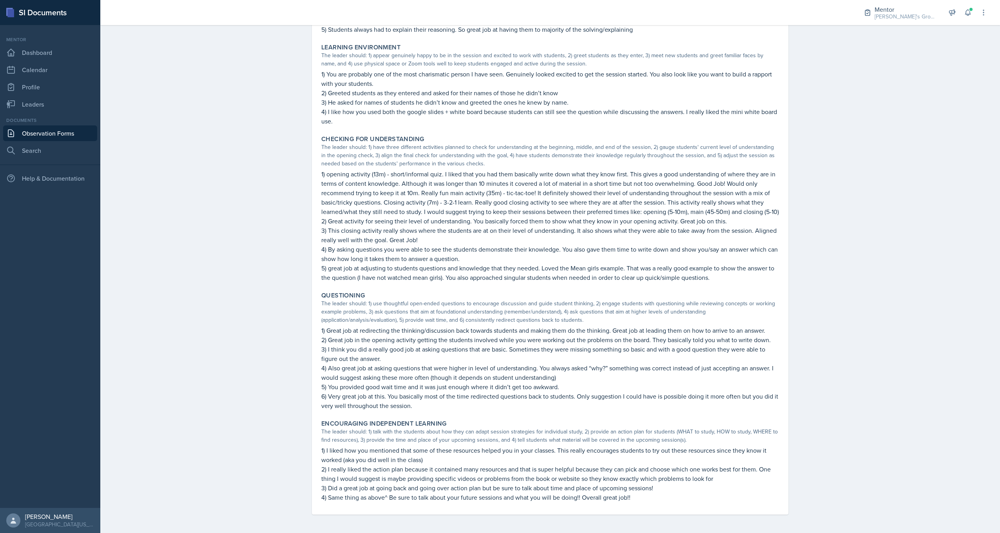
scroll to position [261, 0]
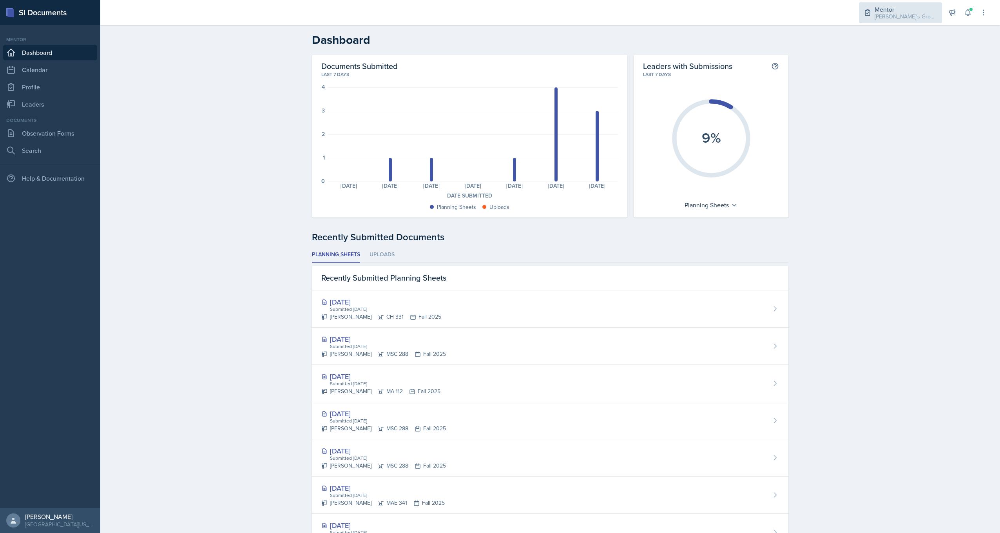
click at [881, 9] on div "Mentor" at bounding box center [906, 9] width 63 height 9
click at [891, 63] on div "CH 331 / Fall 2025" at bounding box center [908, 65] width 45 height 8
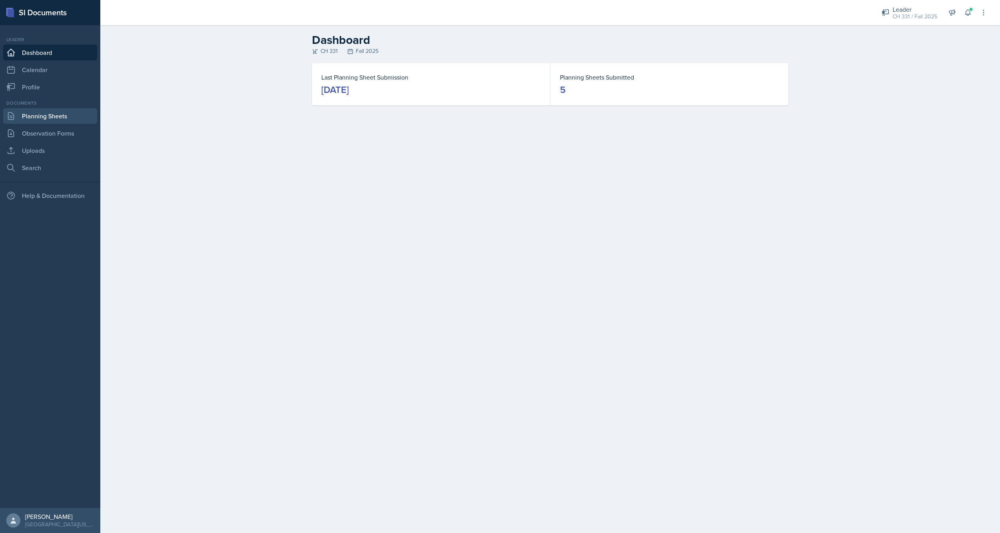
click at [65, 117] on link "Planning Sheets" at bounding box center [50, 116] width 94 height 16
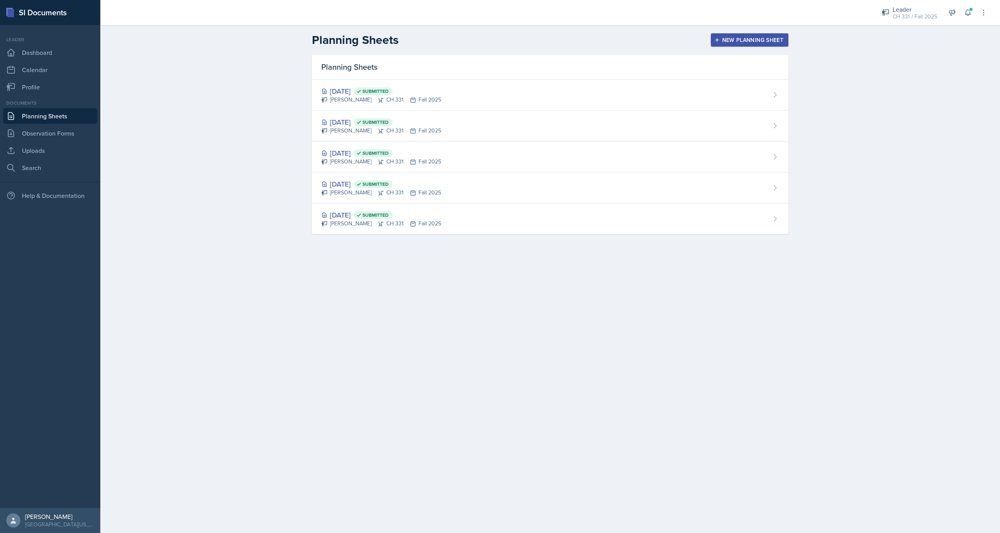
click at [726, 39] on div "New Planning Sheet" at bounding box center [749, 40] width 67 height 6
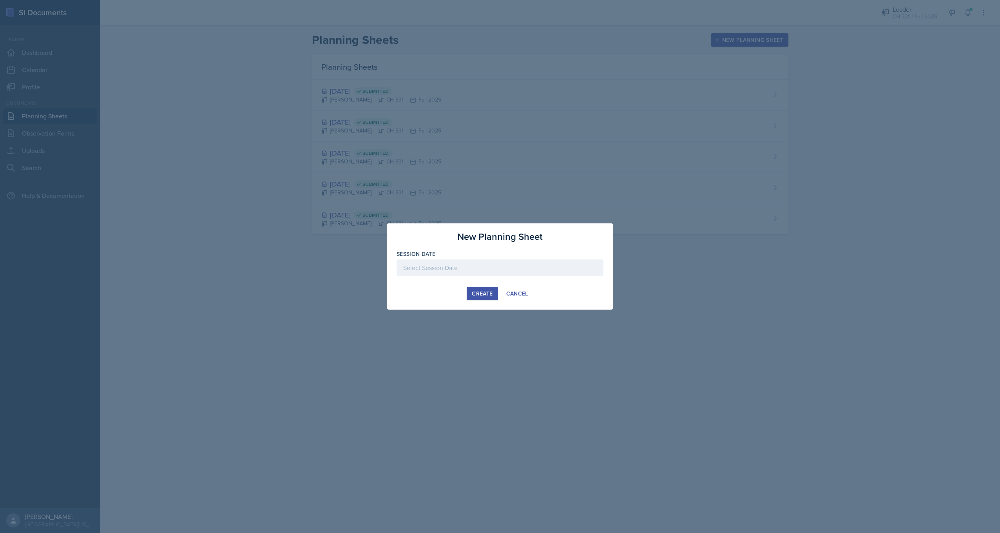
click at [497, 269] on div at bounding box center [500, 267] width 207 height 16
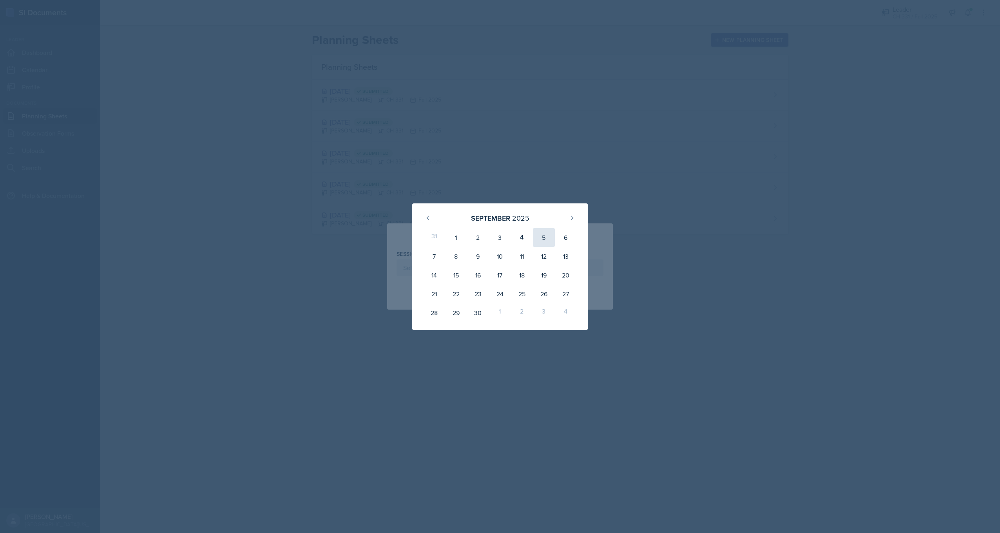
click at [551, 237] on div "5" at bounding box center [544, 237] width 22 height 19
type input "September 5th, 2025"
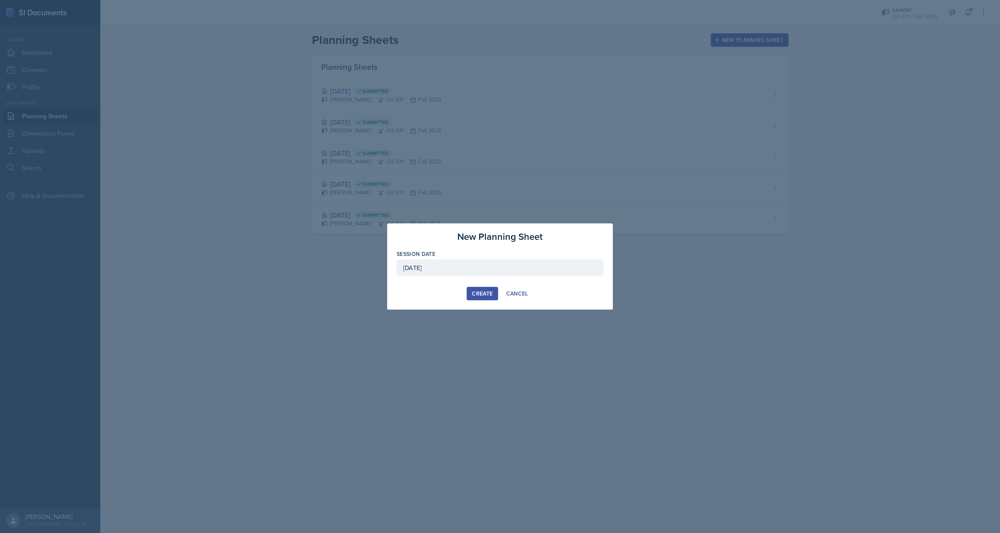
click at [485, 297] on div "Create" at bounding box center [482, 293] width 21 height 6
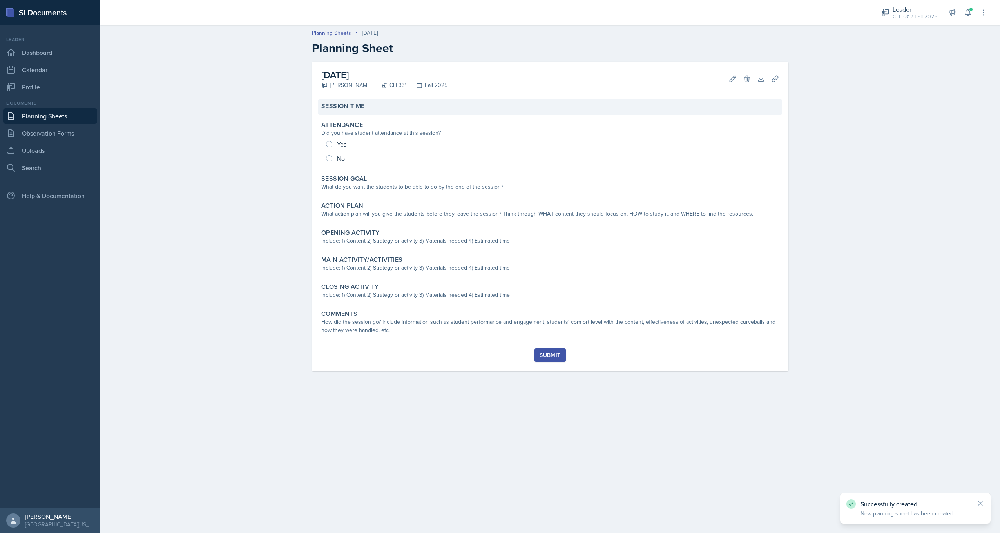
click at [364, 112] on div "Session Time" at bounding box center [550, 107] width 464 height 16
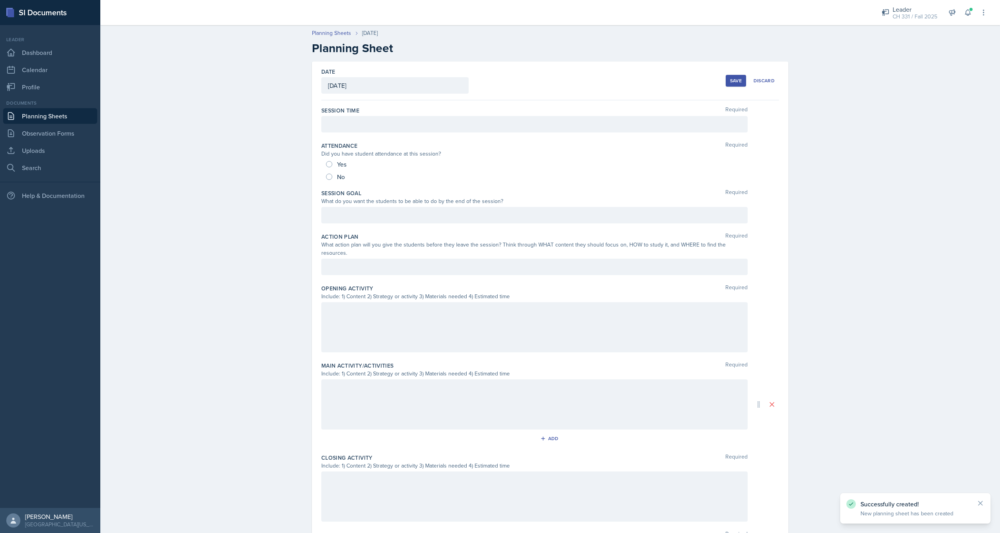
click at [363, 129] on div at bounding box center [534, 124] width 426 height 16
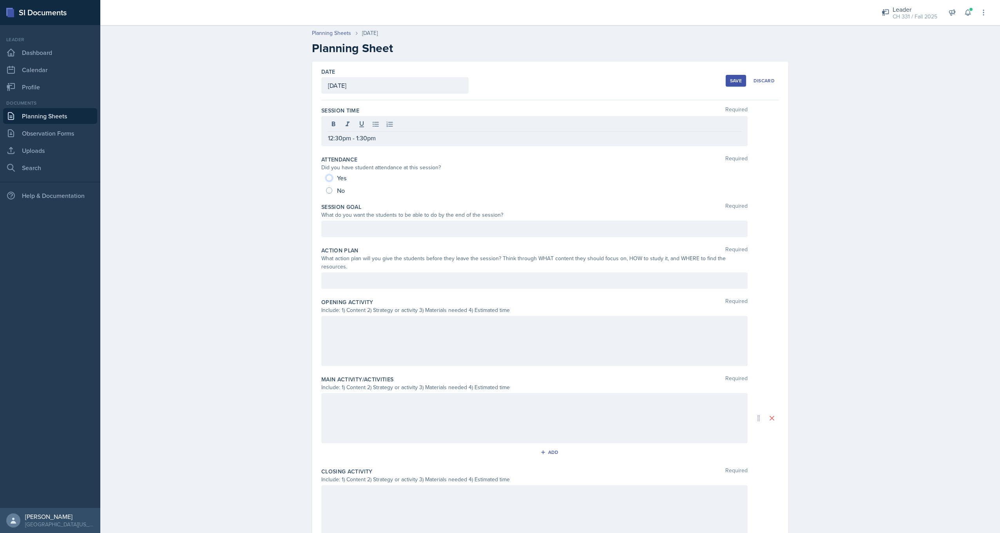
click at [326, 178] on input "Yes" at bounding box center [329, 178] width 6 height 6
radio input "true"
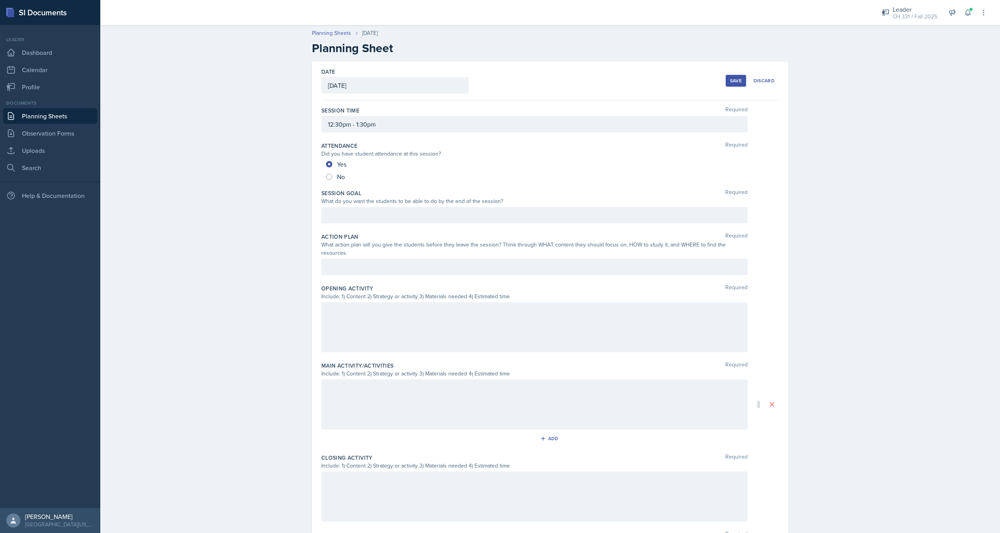
click at [376, 208] on div at bounding box center [534, 215] width 426 height 16
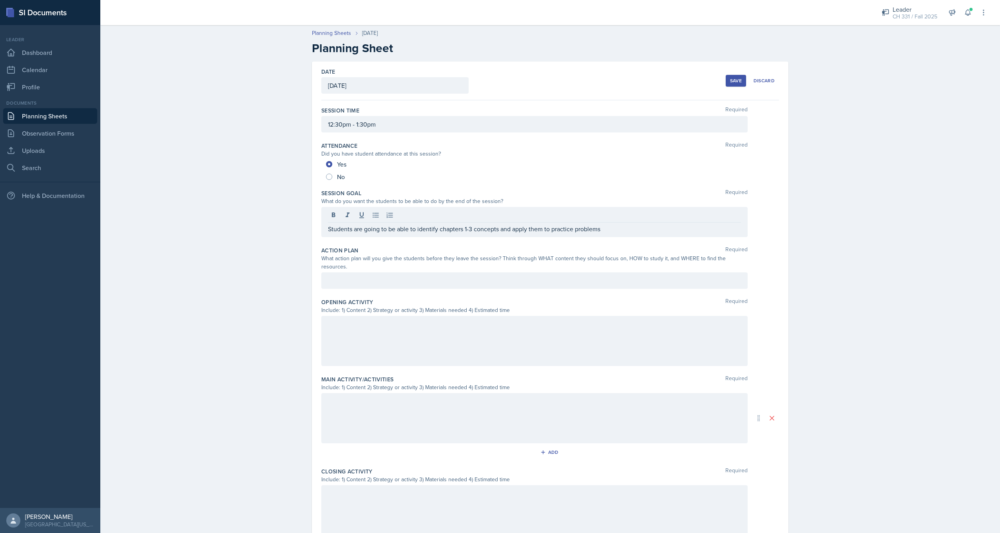
click at [435, 277] on div at bounding box center [534, 280] width 426 height 16
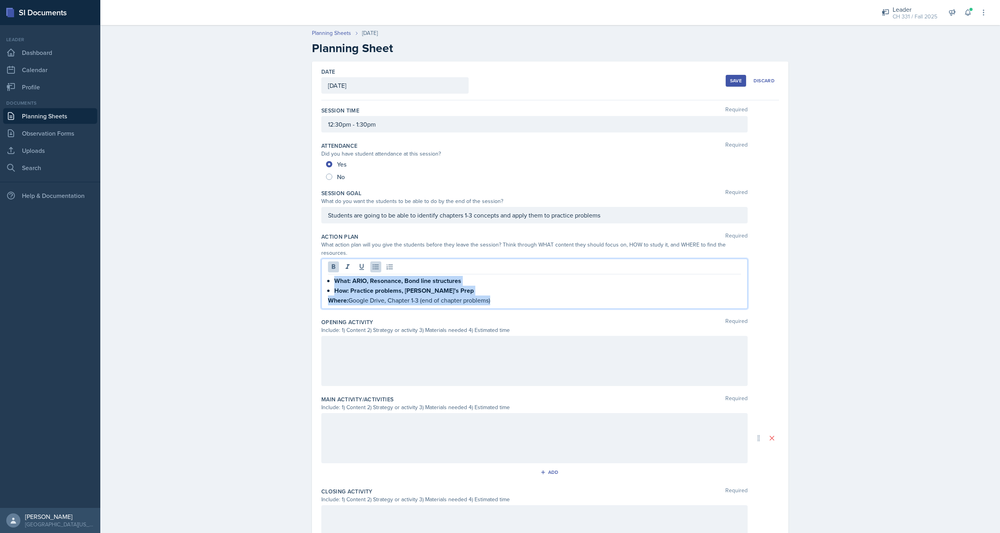
drag, startPoint x: 325, startPoint y: 270, endPoint x: 521, endPoint y: 294, distance: 197.4
click at [521, 294] on div "What: ARIO, Resonance, Bond line structures How: Practice problems, Chad’s Prep…" at bounding box center [534, 290] width 413 height 29
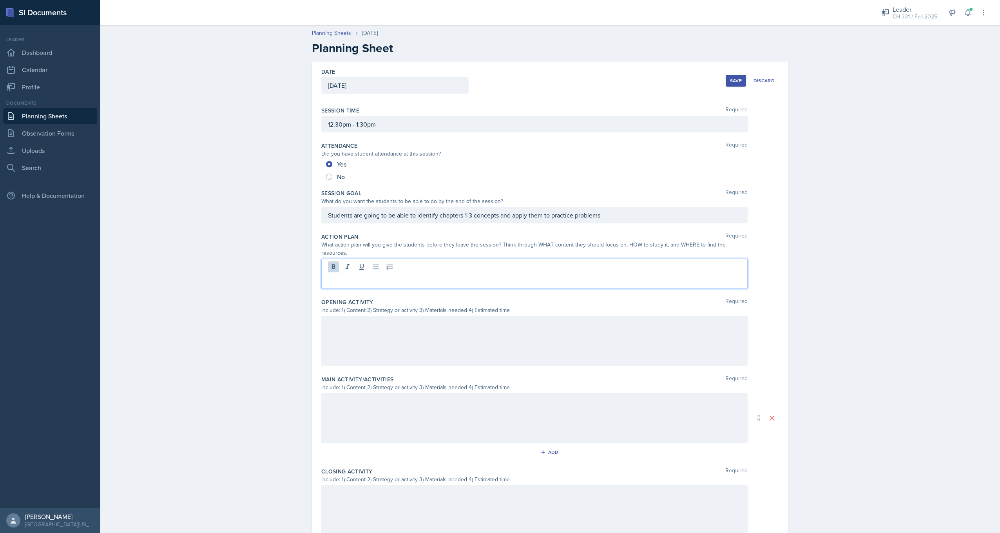
click at [433, 276] on p at bounding box center [534, 280] width 413 height 9
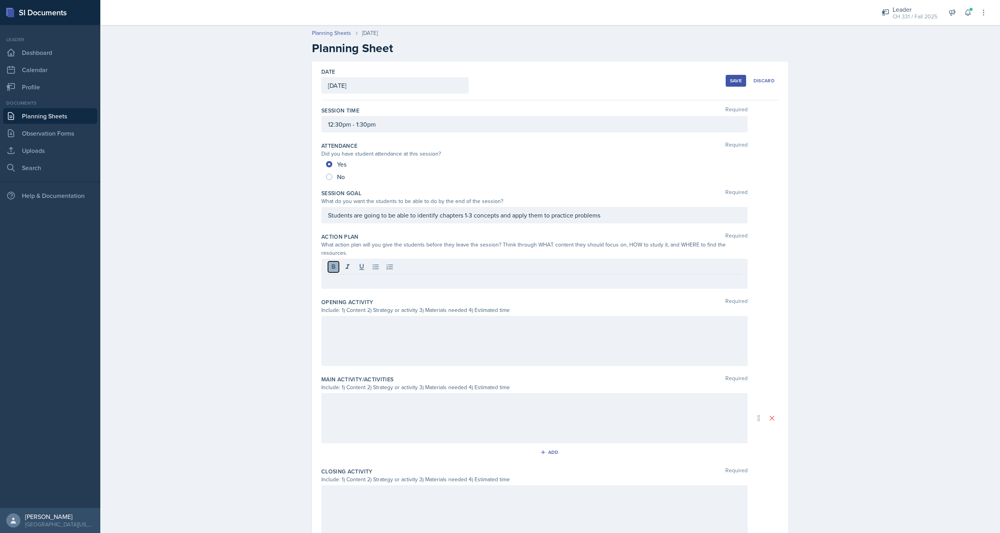
click at [332, 264] on icon at bounding box center [334, 266] width 4 height 5
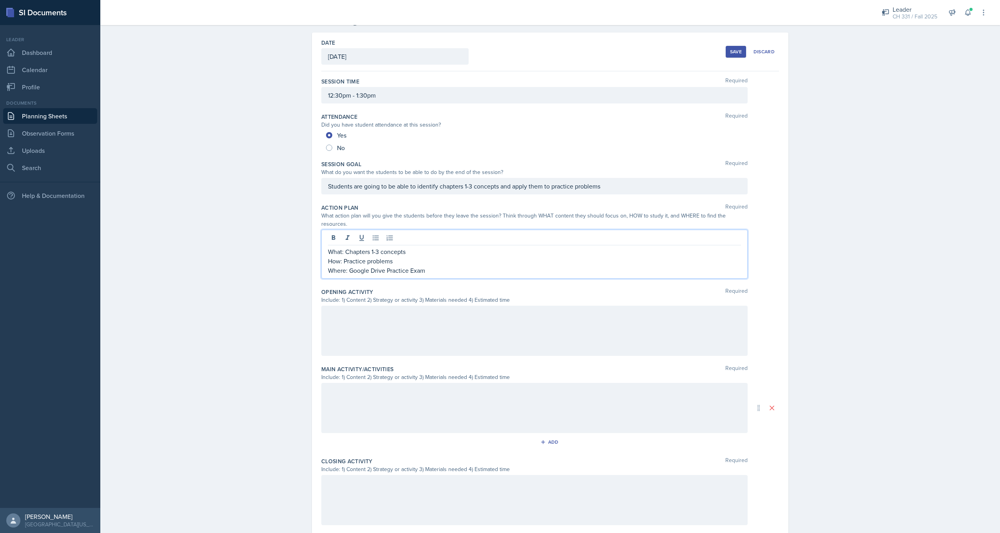
scroll to position [78, 0]
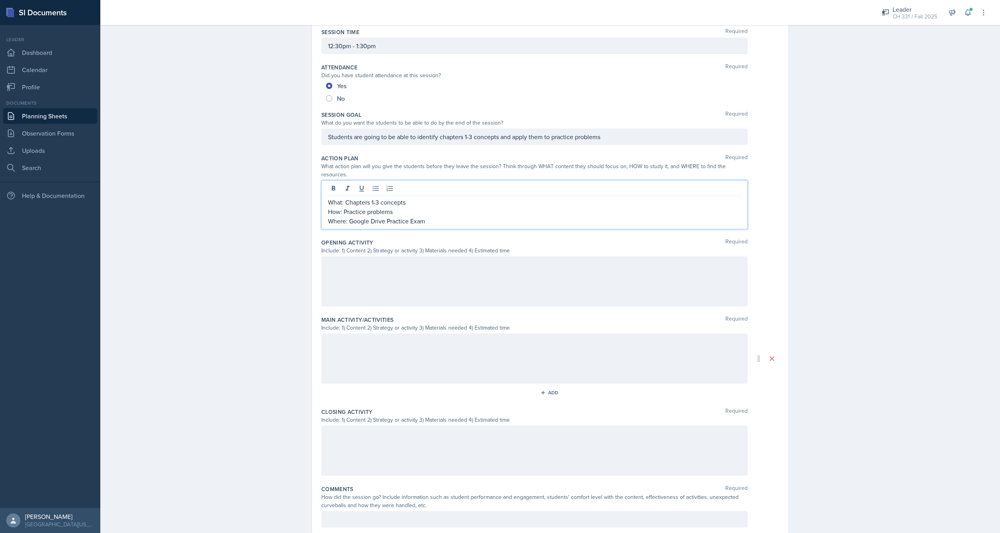
click at [400, 275] on div at bounding box center [534, 281] width 426 height 50
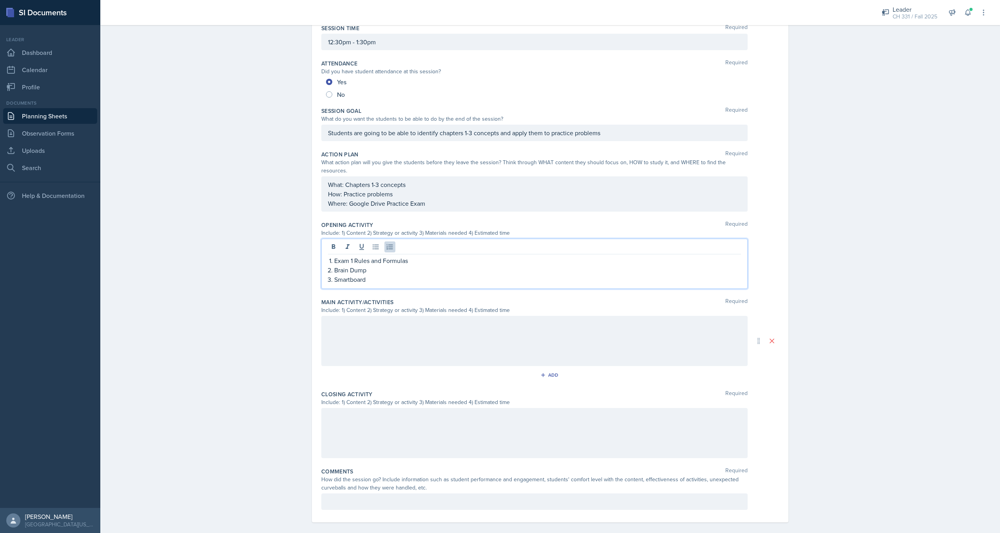
scroll to position [91, 0]
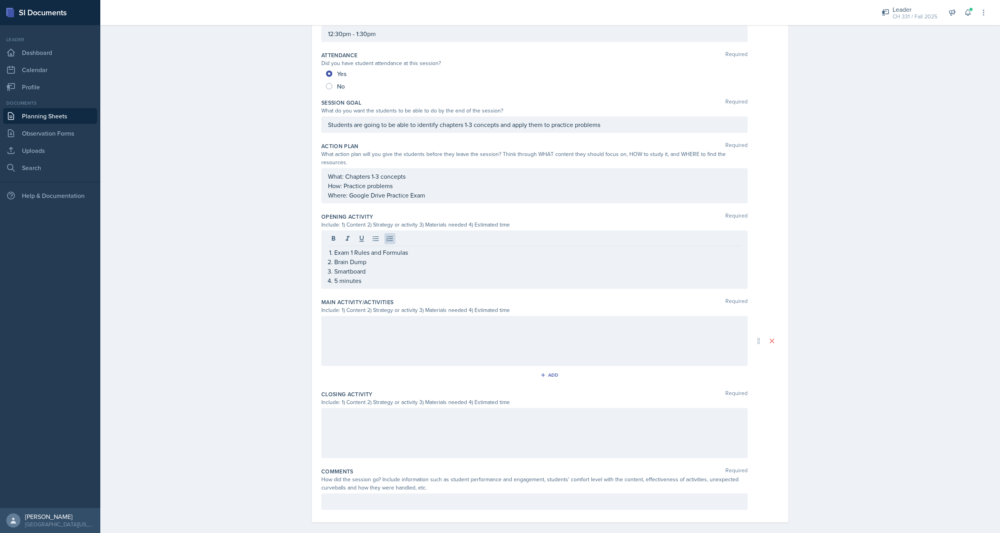
click at [385, 325] on div at bounding box center [534, 341] width 426 height 50
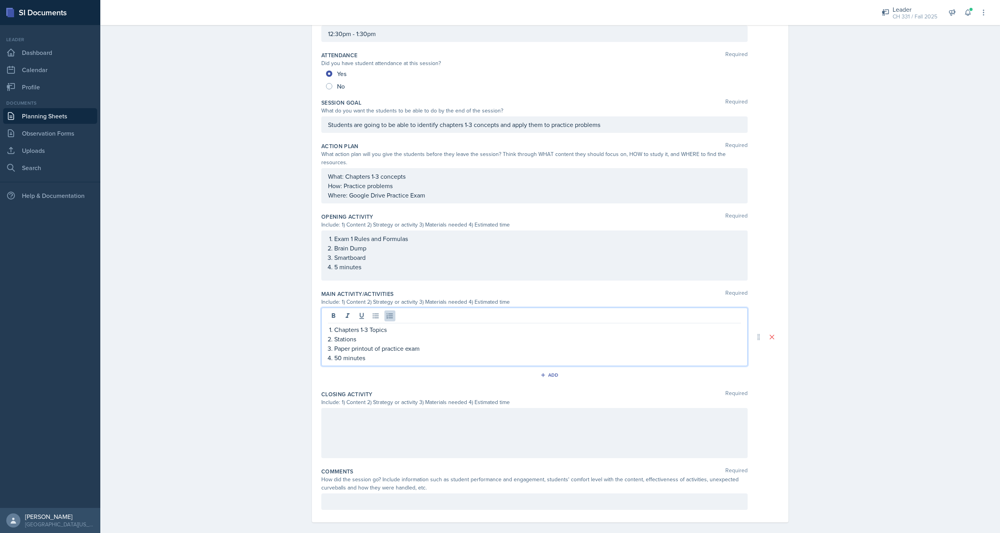
click at [387, 413] on div at bounding box center [534, 433] width 426 height 50
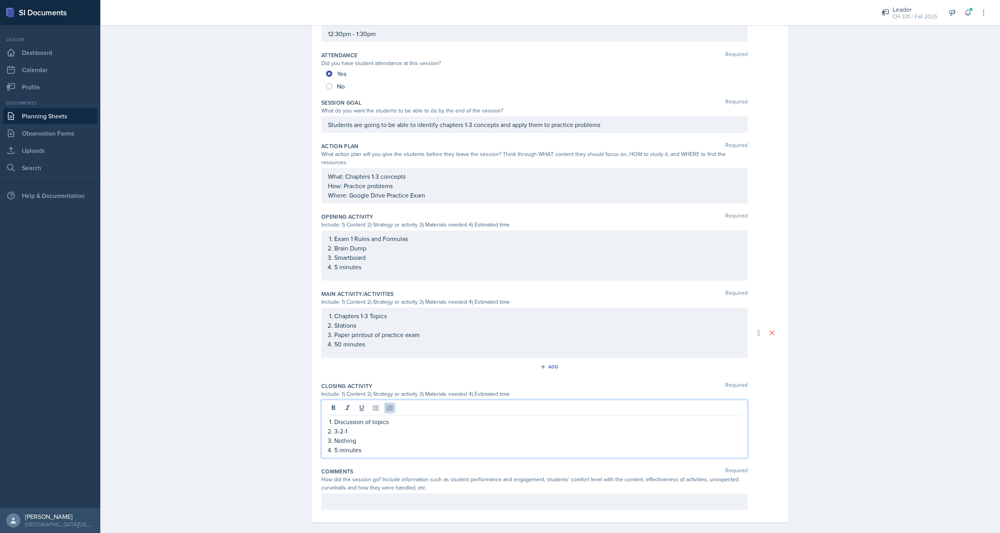
click at [414, 493] on div at bounding box center [534, 501] width 426 height 16
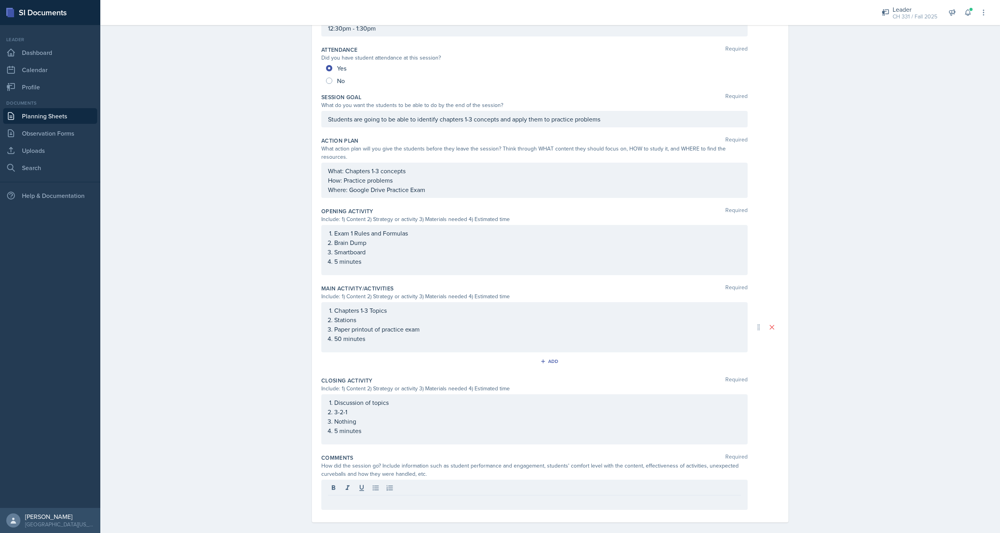
click at [798, 379] on div "Date September 5th, 2025 September 2025 31 1 2 3 4 5 6 7 8 9 10 11 12 13 14 15 …" at bounding box center [550, 254] width 502 height 576
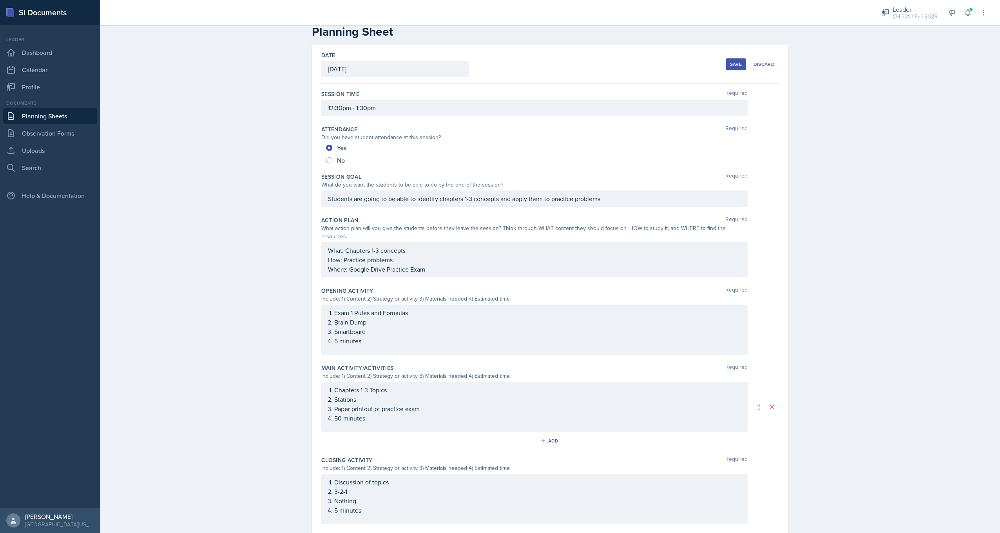
scroll to position [0, 0]
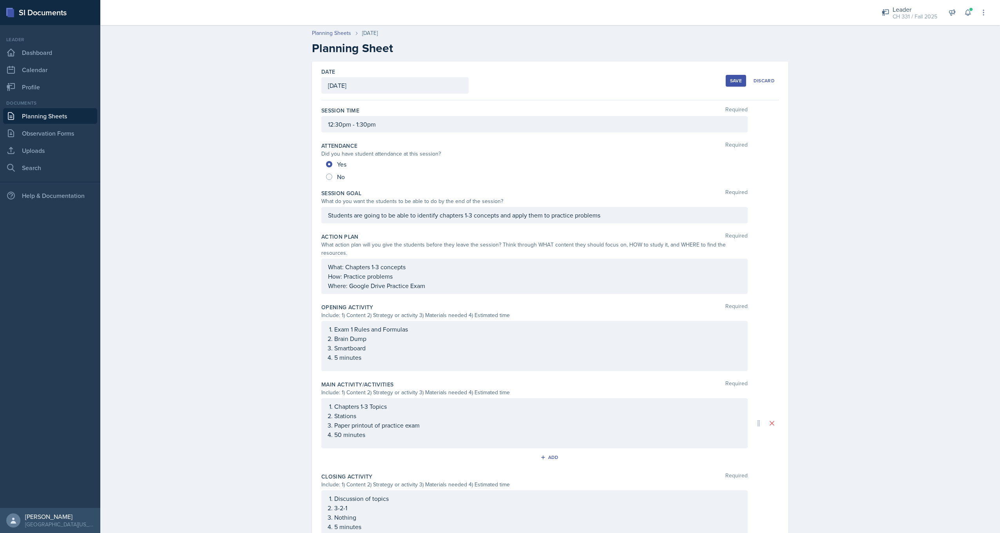
click at [733, 80] on div "Save" at bounding box center [736, 81] width 12 height 6
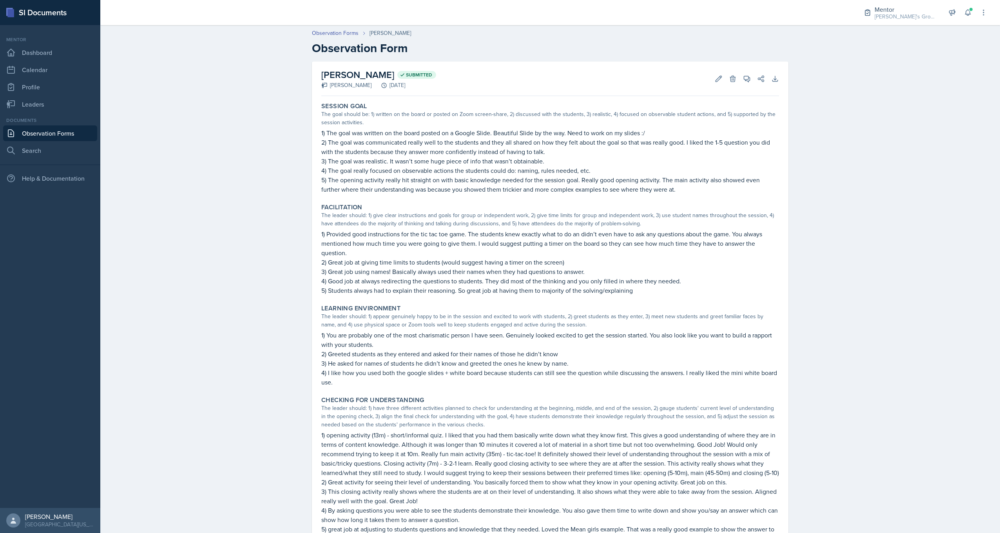
scroll to position [261, 0]
